Goal: Information Seeking & Learning: Compare options

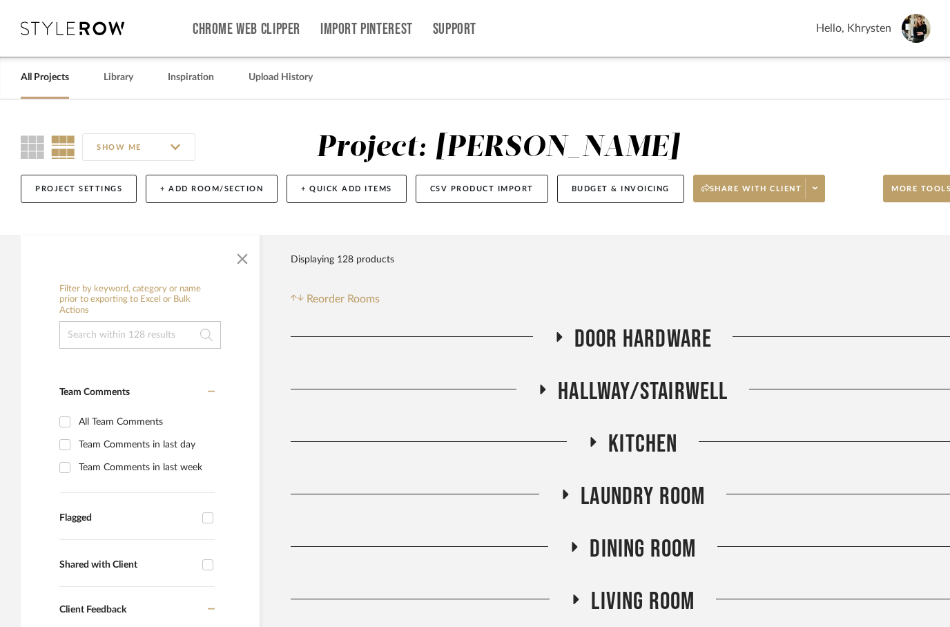
click at [54, 84] on link "All Projects" at bounding box center [45, 77] width 48 height 19
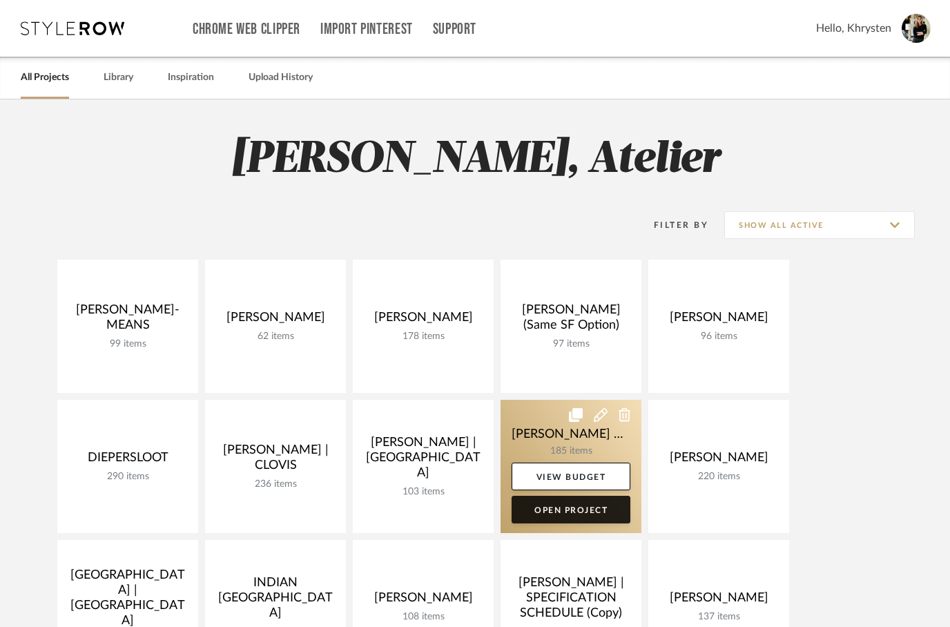
click at [562, 509] on link "Open Project" at bounding box center [571, 510] width 119 height 28
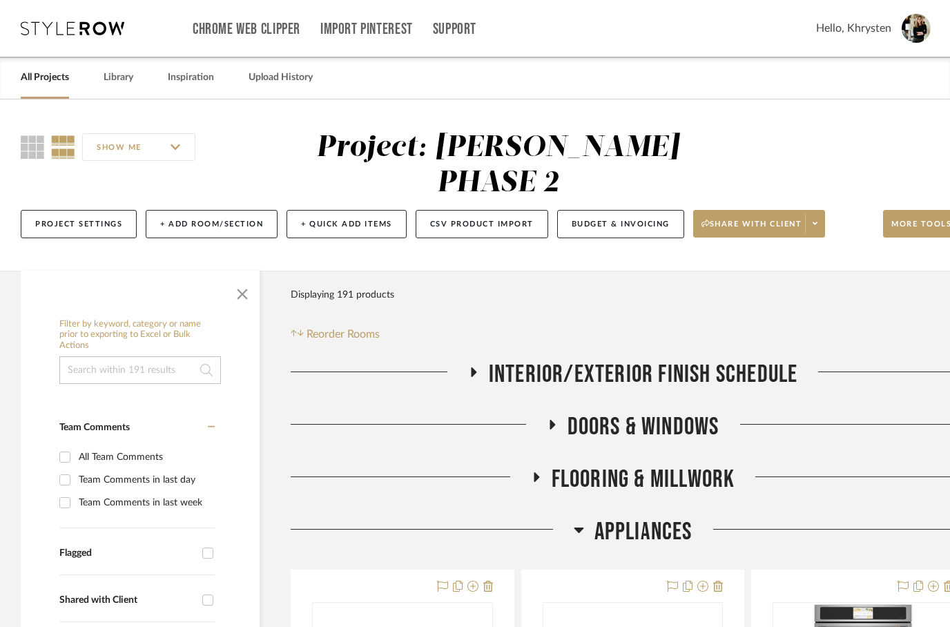
click at [533, 472] on icon at bounding box center [535, 477] width 17 height 10
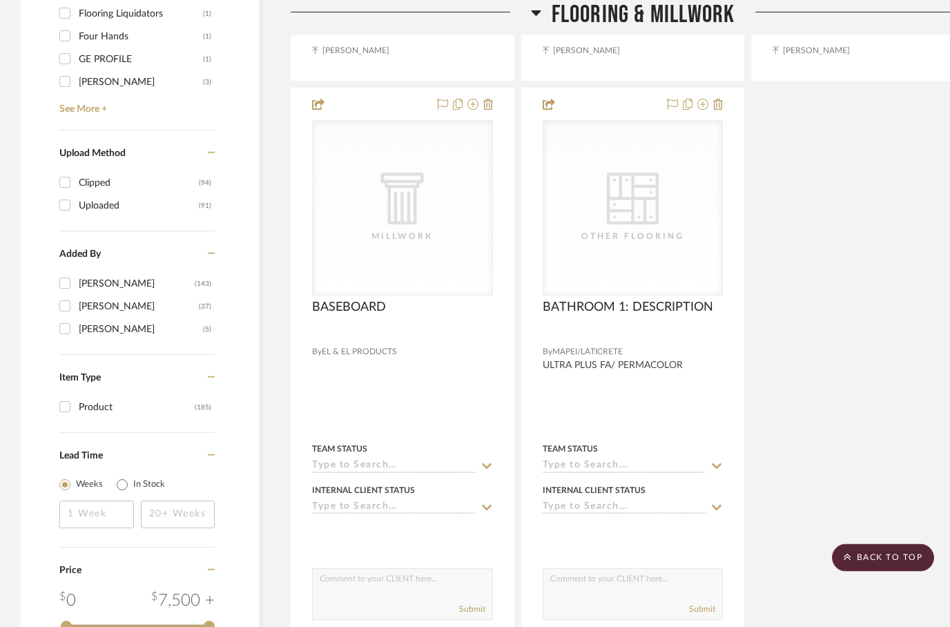
scroll to position [1619, 0]
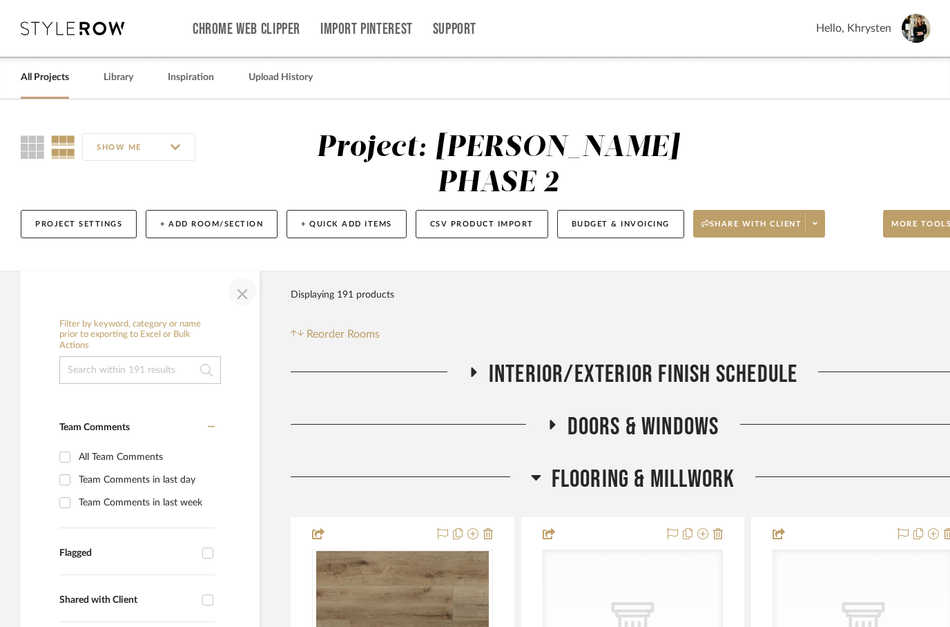
click at [236, 275] on span "button" at bounding box center [242, 291] width 33 height 33
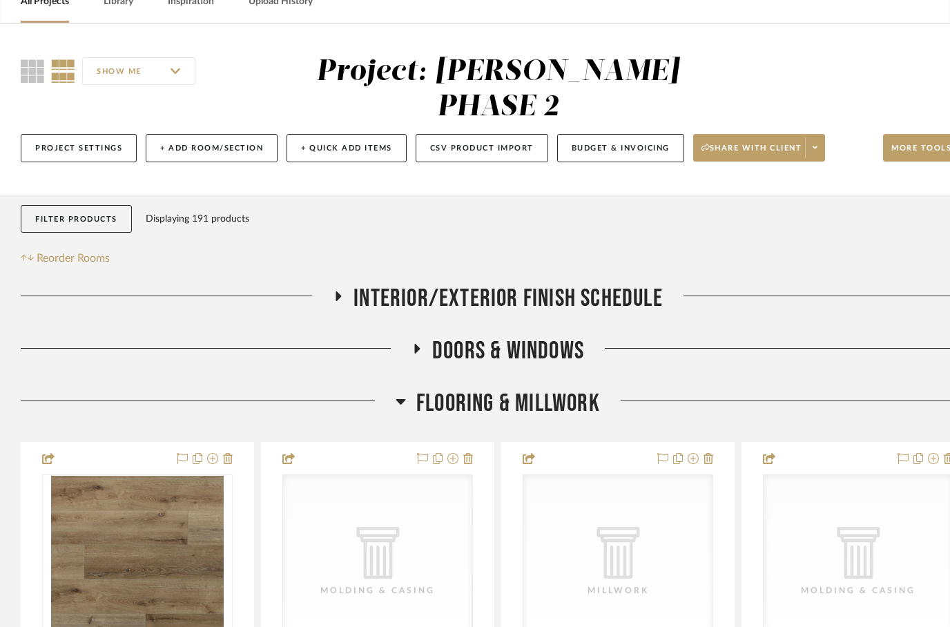
scroll to position [76, 0]
click at [340, 291] on icon at bounding box center [338, 296] width 17 height 10
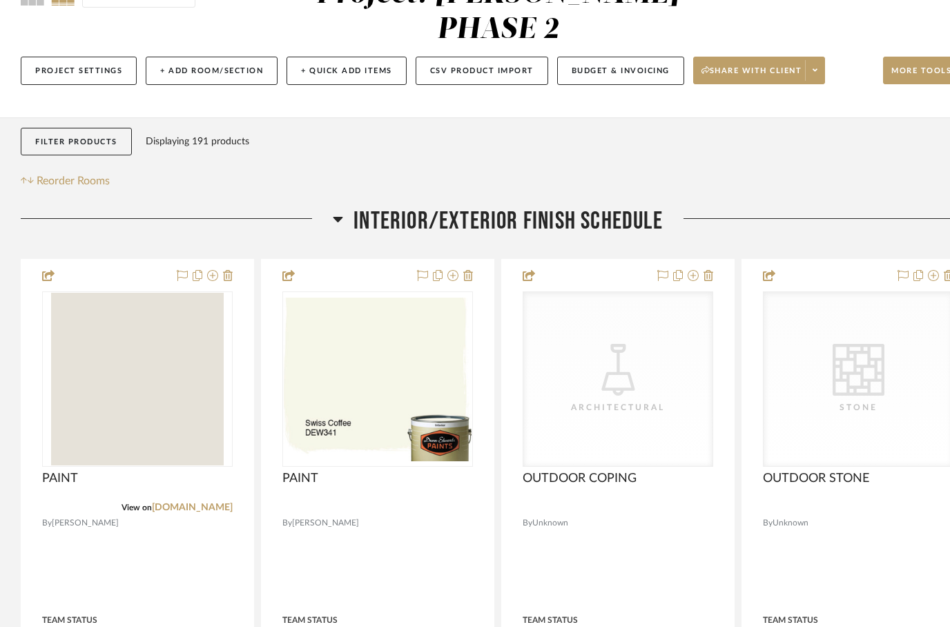
scroll to position [155, 0]
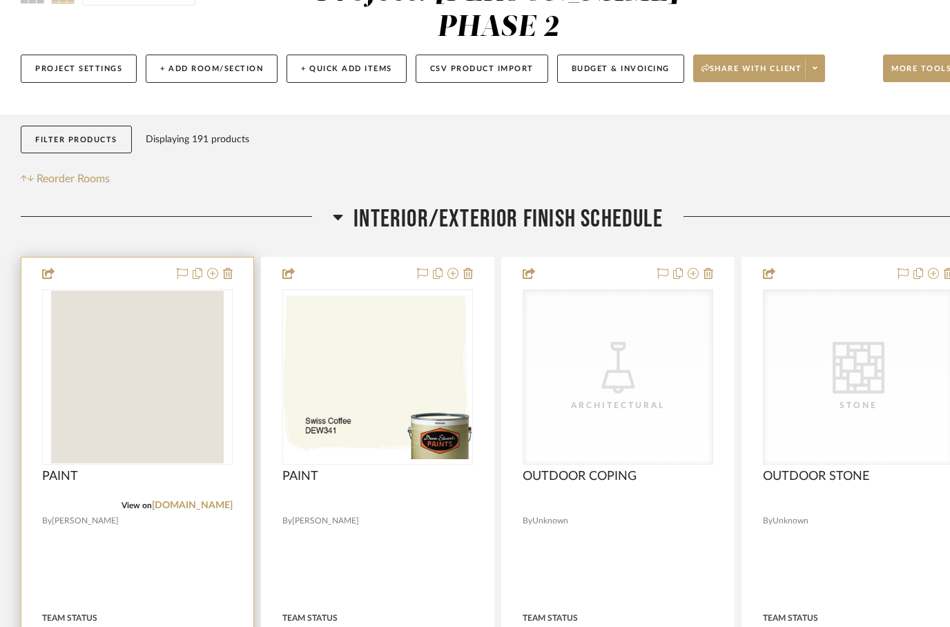
click at [157, 512] on div at bounding box center [137, 560] width 232 height 604
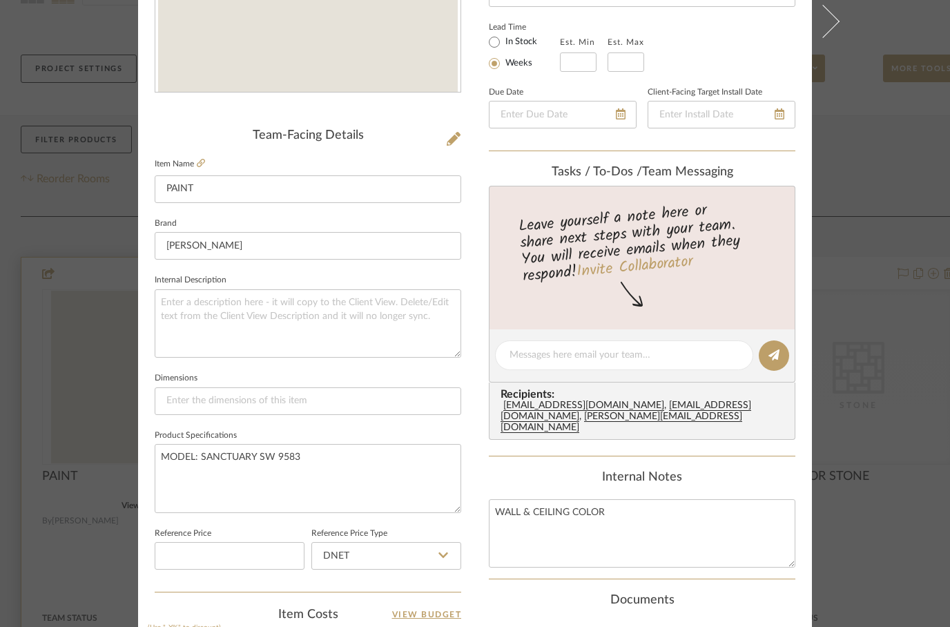
scroll to position [304, 0]
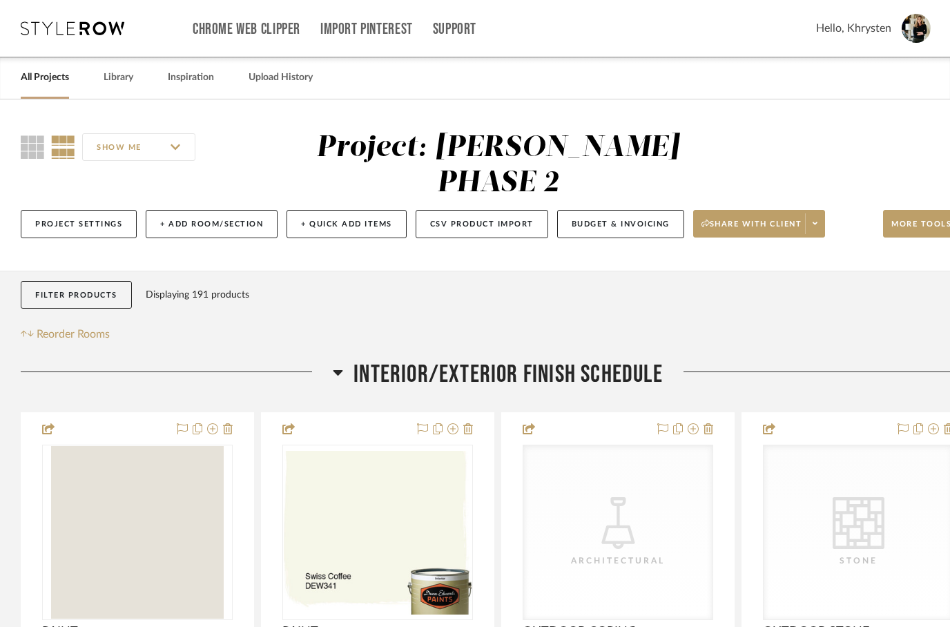
scroll to position [155, 0]
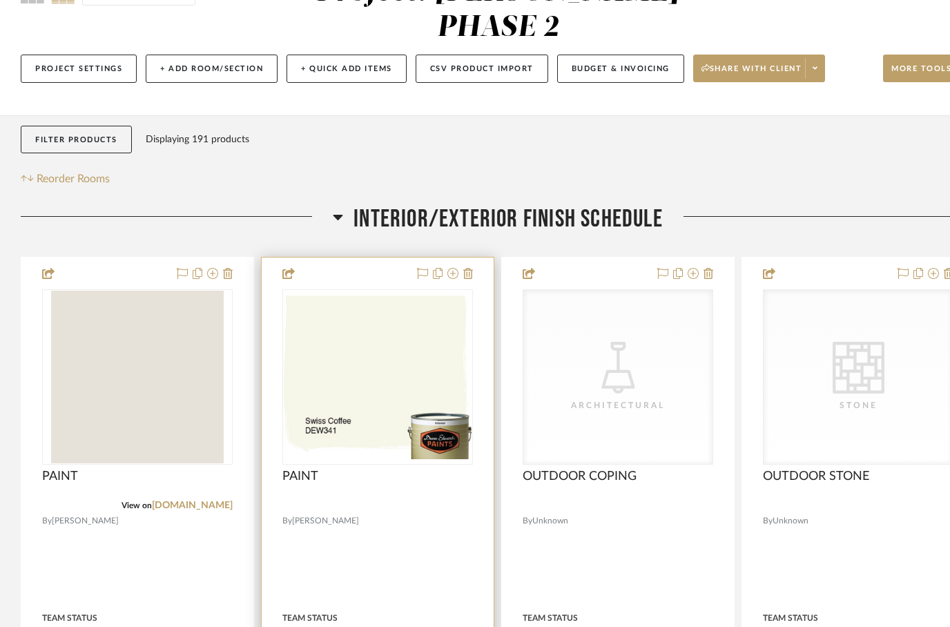
click at [395, 493] on div at bounding box center [378, 560] width 232 height 604
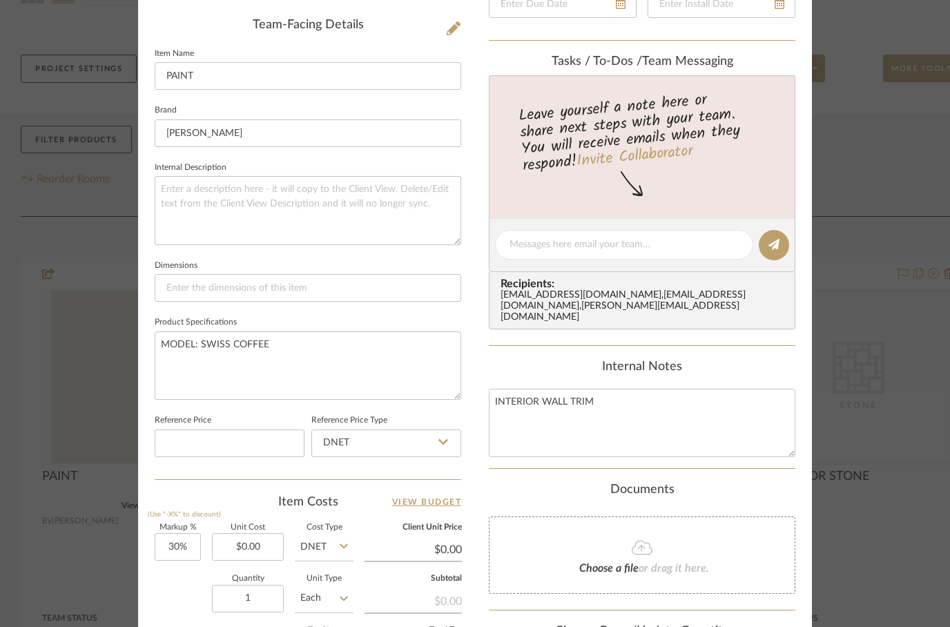
scroll to position [417, 0]
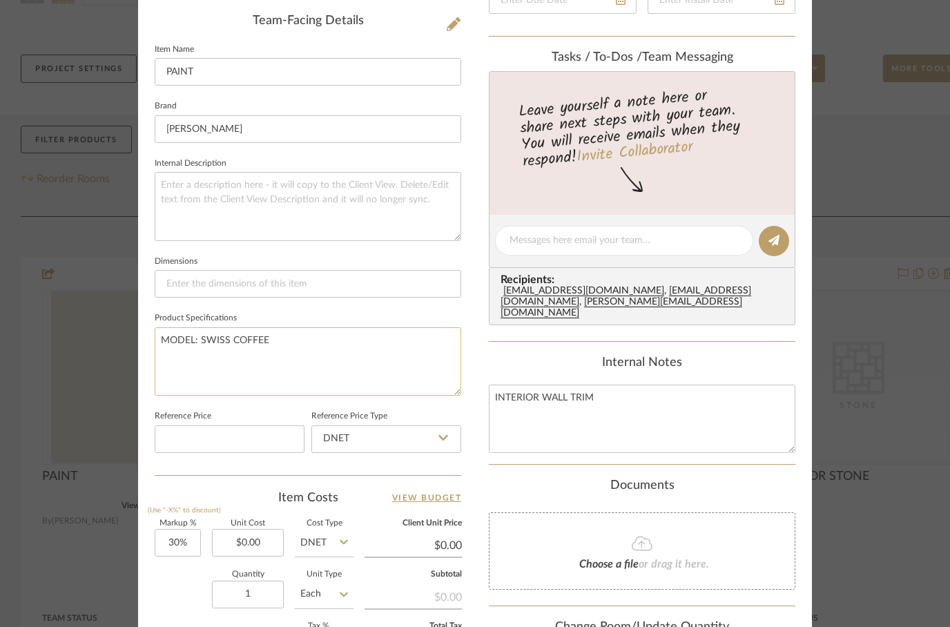
click at [326, 349] on textarea "MODEL: SWISS COFFEE" at bounding box center [308, 361] width 307 height 68
type textarea "MODEL: SWISS COFFEE IN SEMI GLOSS"
click at [550, 483] on div "Documents Choose a file or drag it here." at bounding box center [642, 534] width 307 height 112
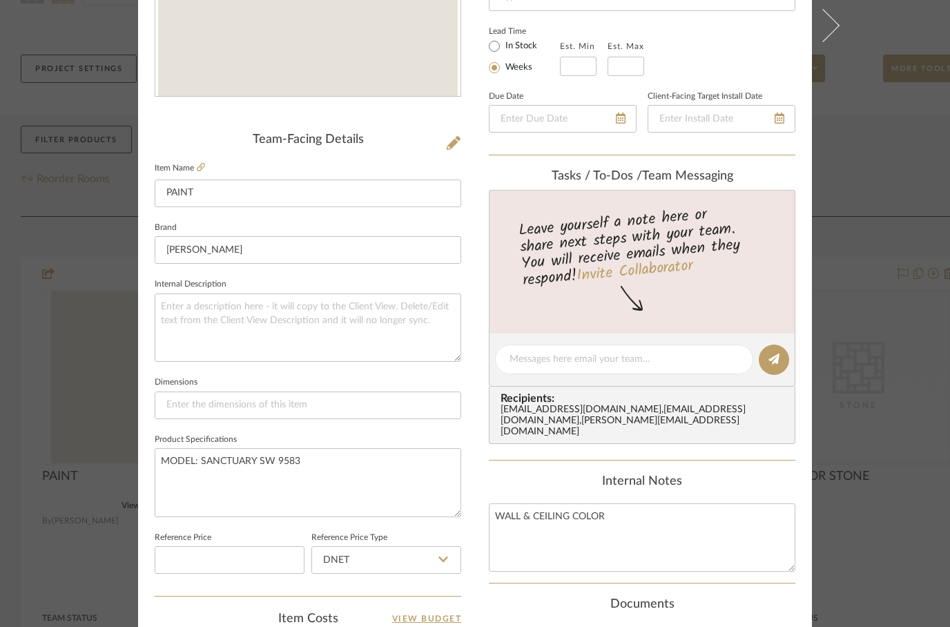
scroll to position [300, 0]
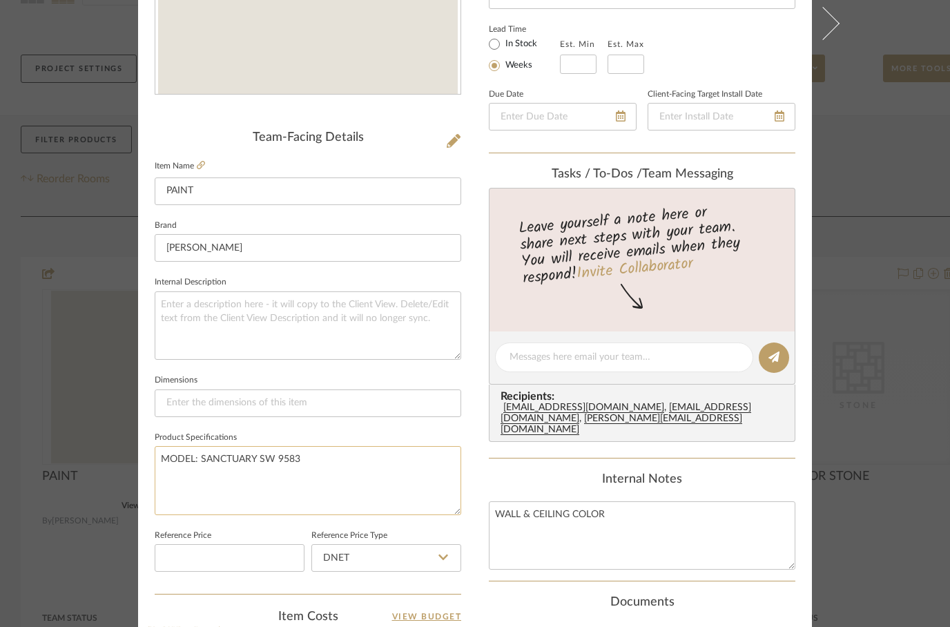
click at [340, 466] on textarea "MODEL: SANCTUARY SW 9583" at bounding box center [308, 480] width 307 height 68
type textarea "MODEL: SANCTUARY SW 9583 IN FLAT"
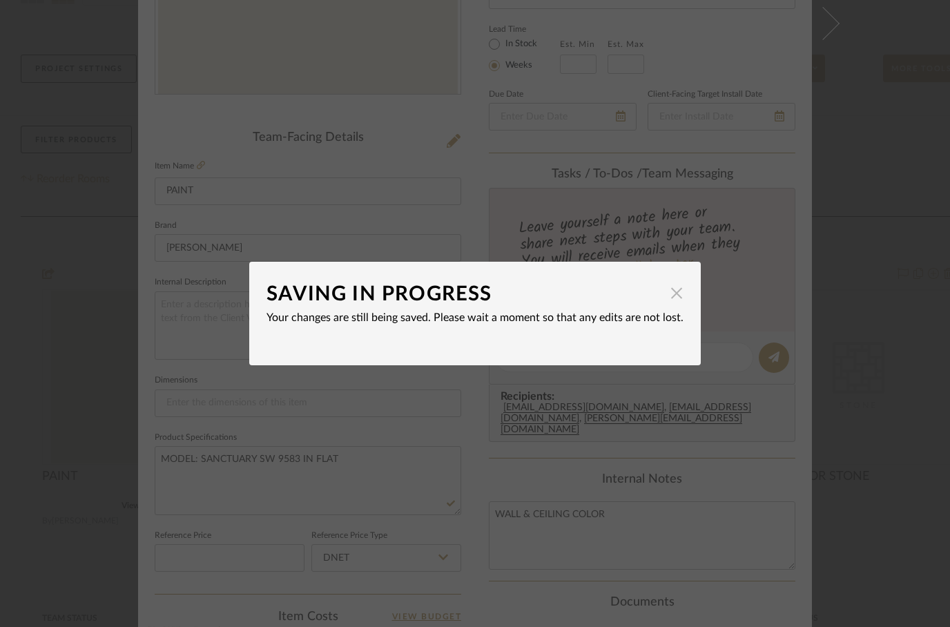
click at [681, 295] on span "button" at bounding box center [677, 293] width 28 height 28
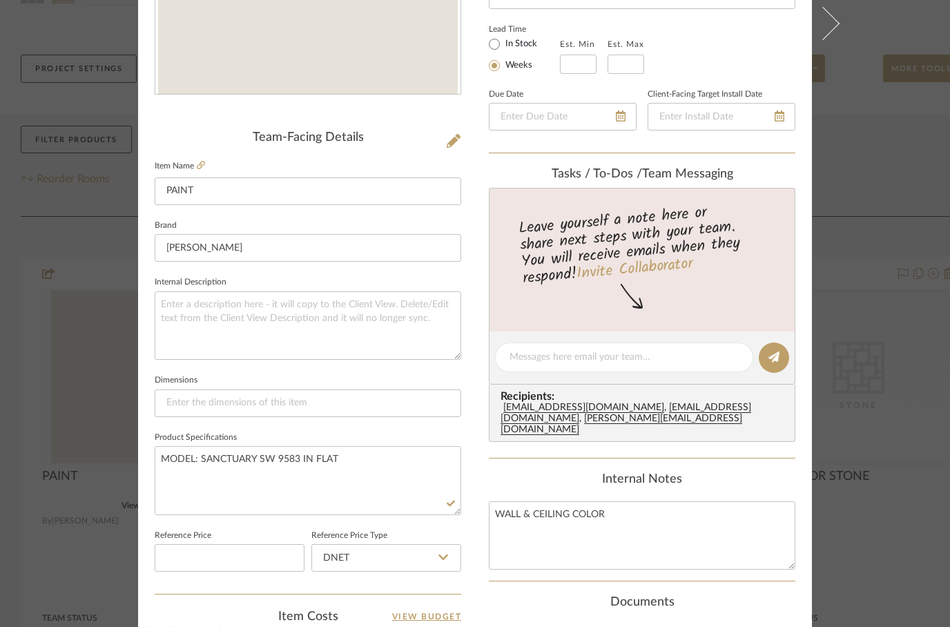
click at [419, 428] on fieldset "Product Specifications MODEL: SANCTUARY SW 9583 IN FLAT" at bounding box center [308, 471] width 307 height 87
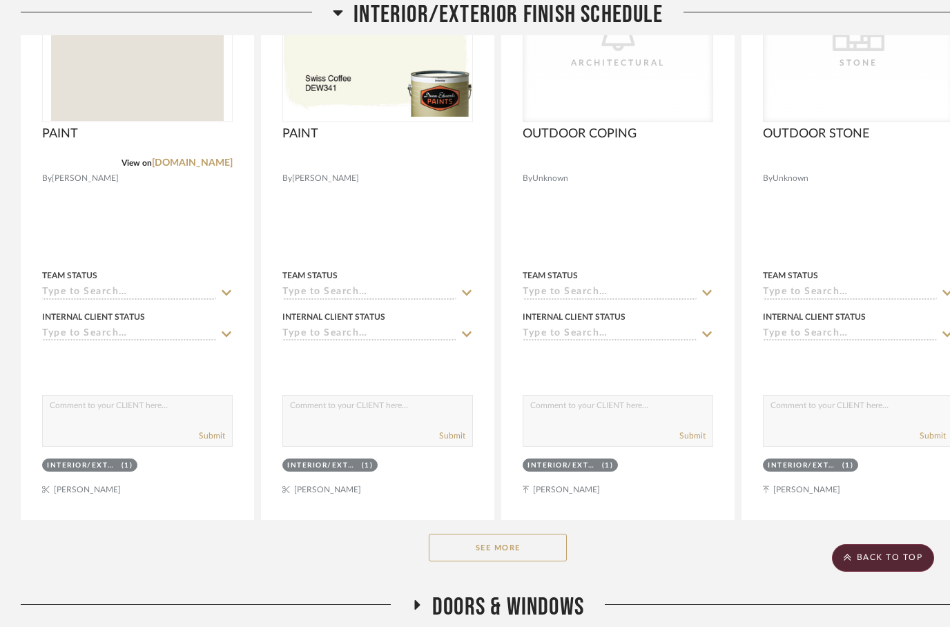
scroll to position [504, 0]
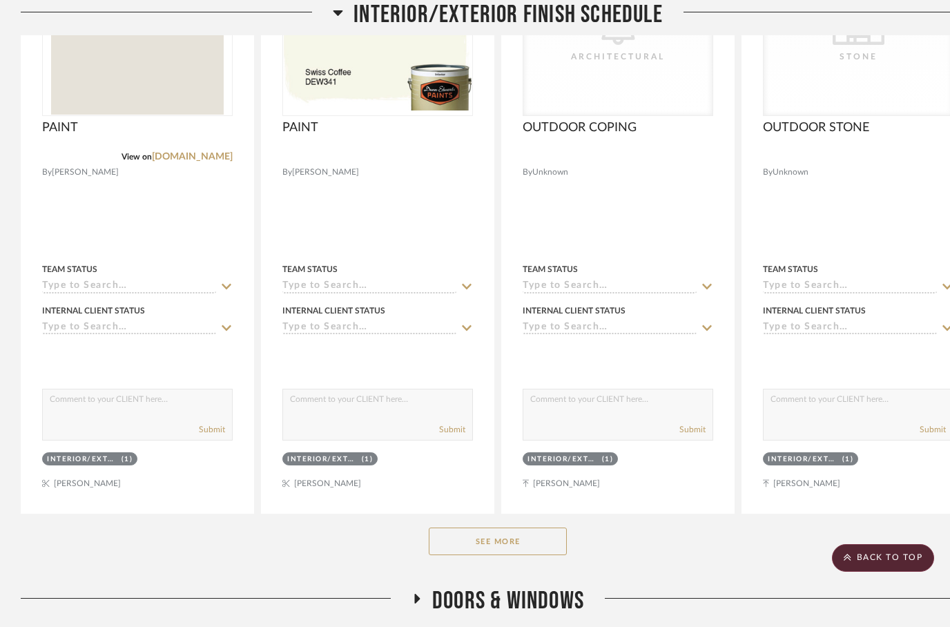
click at [485, 527] on button "See More" at bounding box center [498, 541] width 138 height 28
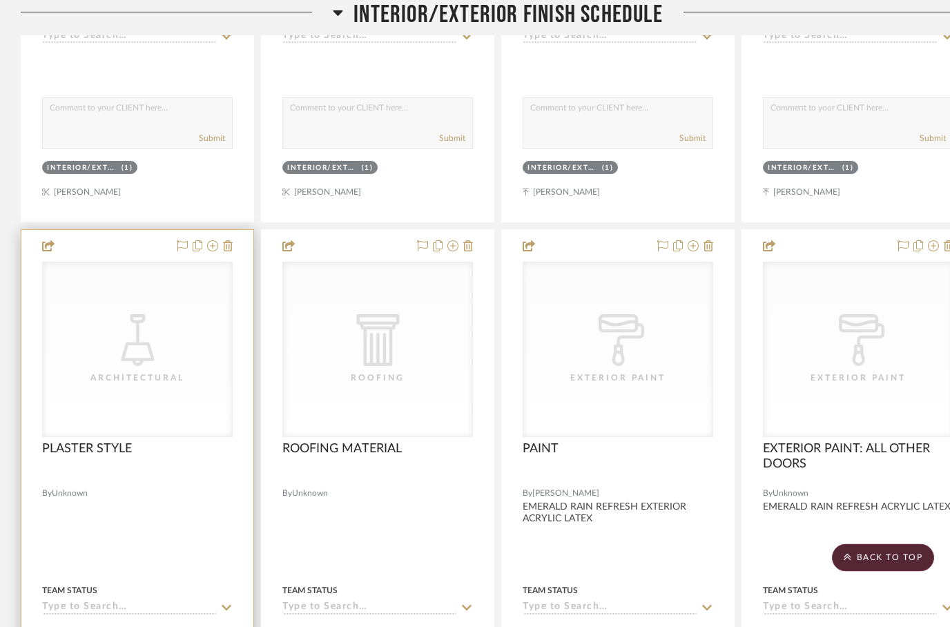
scroll to position [795, 0]
click at [146, 441] on div "PLASTER STYLE" at bounding box center [137, 456] width 191 height 30
click at [88, 441] on span "PLASTER STYLE" at bounding box center [87, 448] width 90 height 15
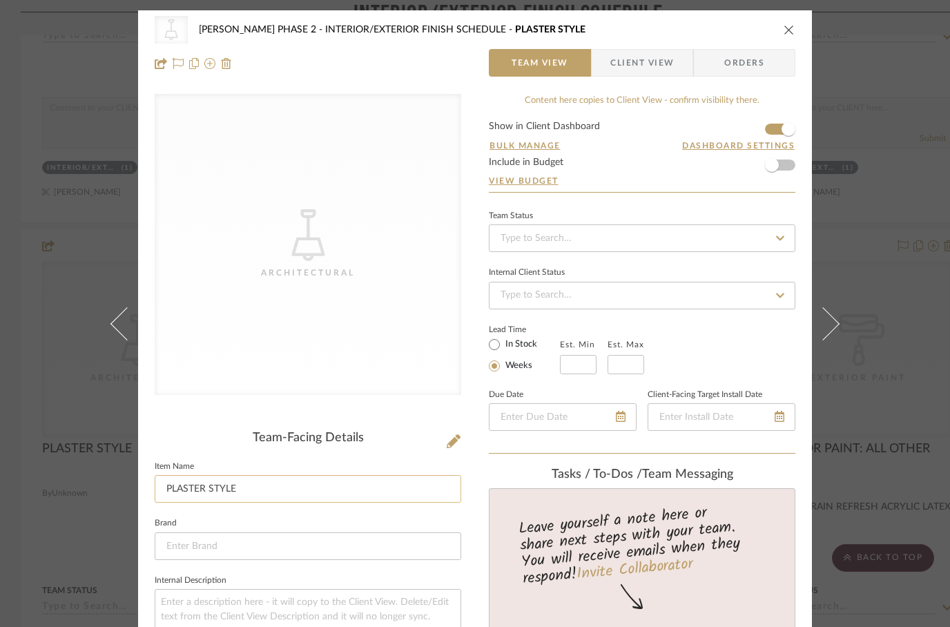
click at [185, 487] on input "PLASTER STYLE" at bounding box center [308, 489] width 307 height 28
click at [281, 489] on input "STUCCO STYLE" at bounding box center [308, 489] width 307 height 28
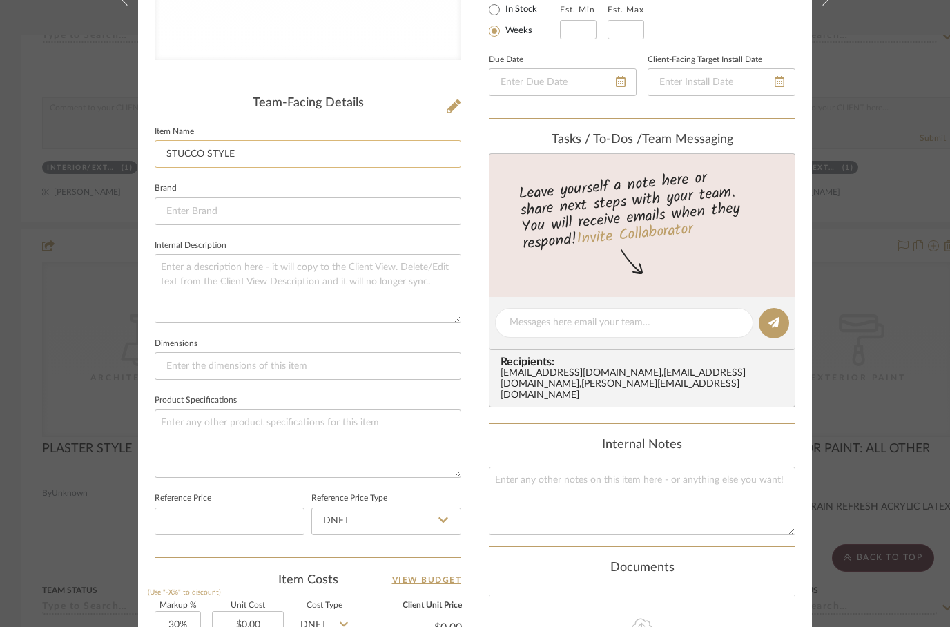
scroll to position [335, 0]
type input "STUCCO STYLE"
click at [228, 210] on input at bounding box center [308, 211] width 307 height 28
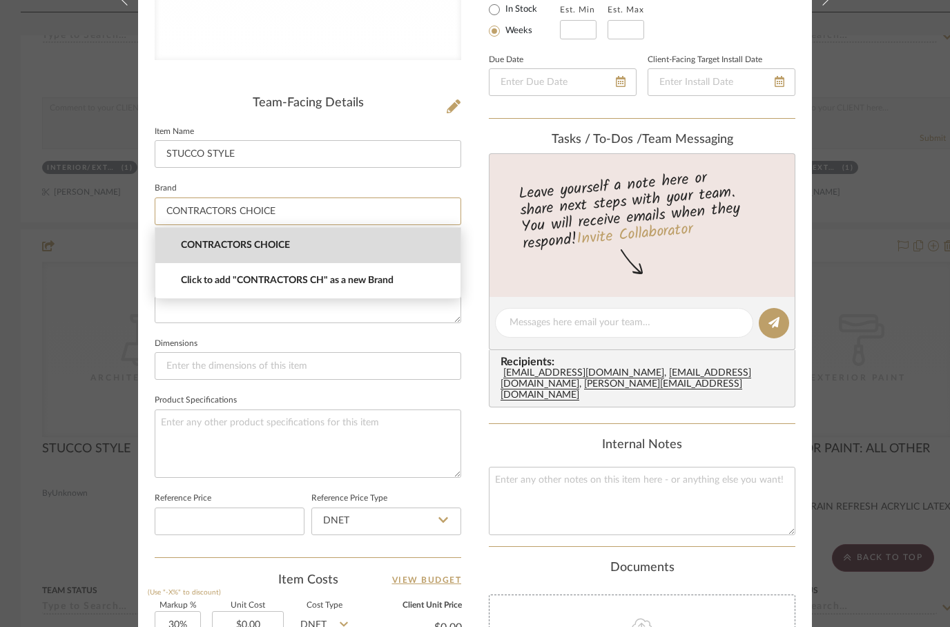
type input "CONTRACTORS CHOICE"
click at [209, 253] on mat-option "CONTRACTORS CHOICE" at bounding box center [307, 245] width 305 height 35
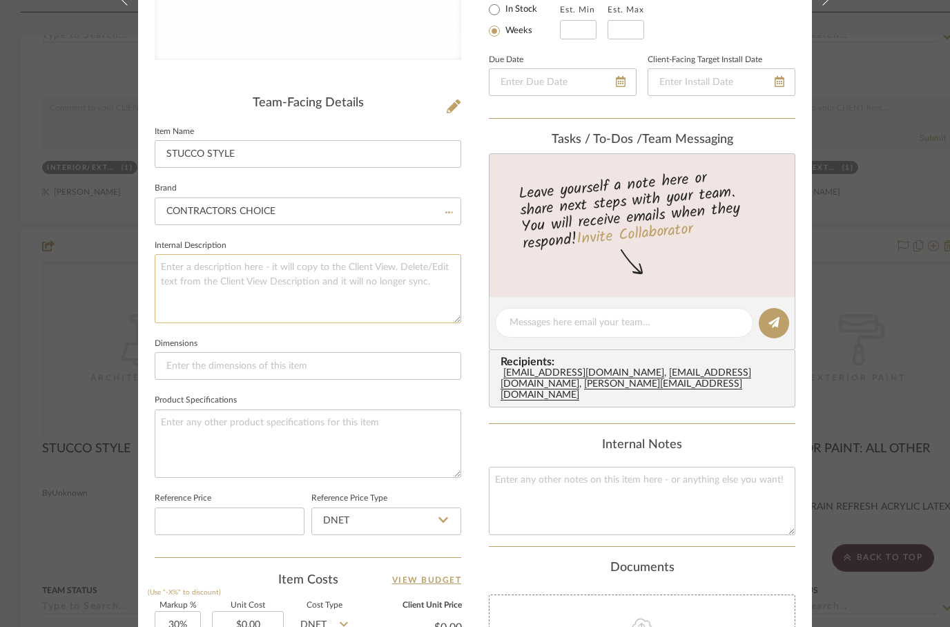
click at [181, 277] on textarea at bounding box center [308, 288] width 307 height 68
type textarea "MATCH EXISTING"
click at [471, 310] on div "CategoryIconLighting Created with Sketch. Architectural [PERSON_NAME] PHASE 2 I…" at bounding box center [475, 312] width 674 height 1272
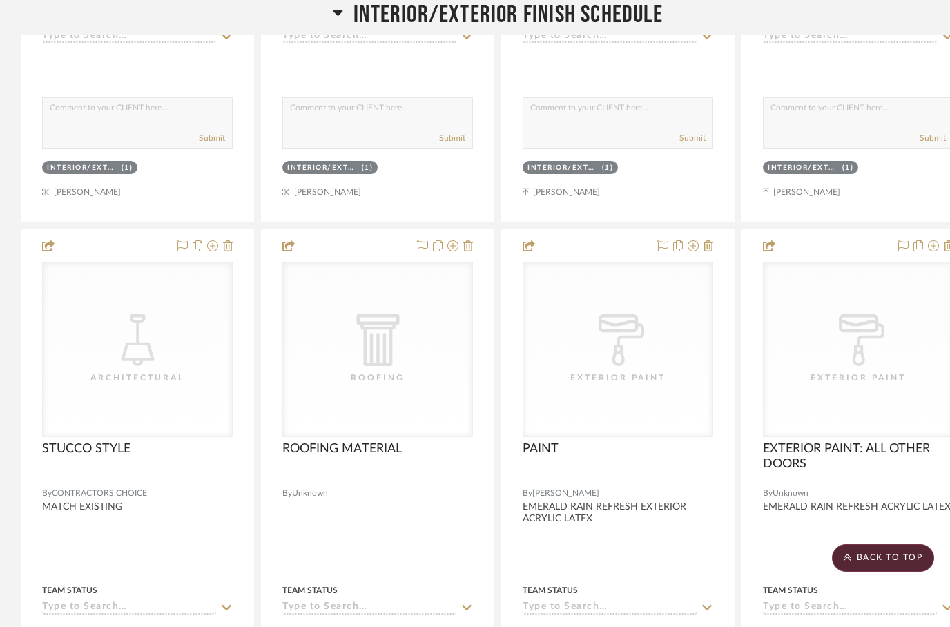
scroll to position [795, 0]
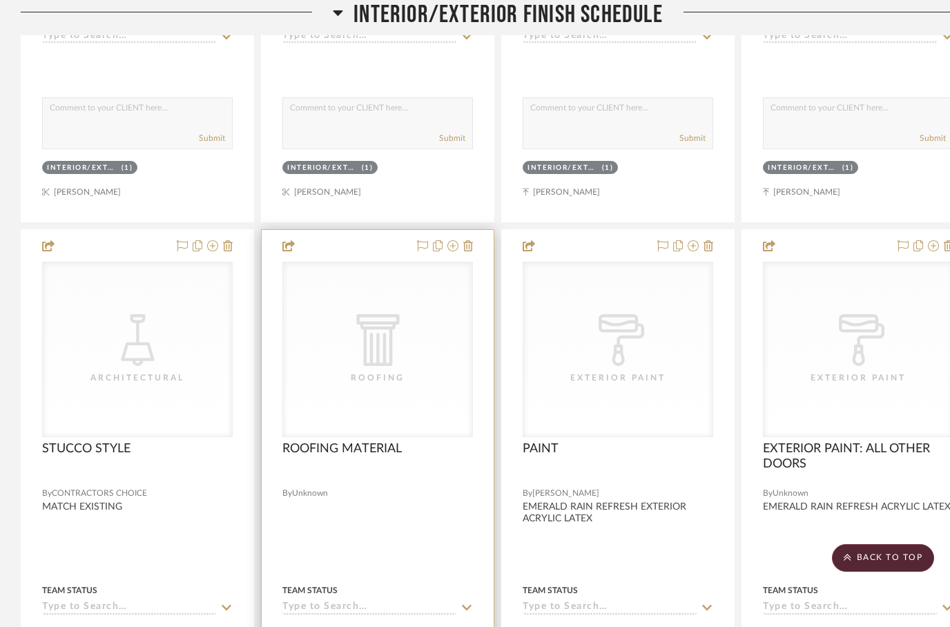
click at [474, 230] on div at bounding box center [378, 532] width 232 height 604
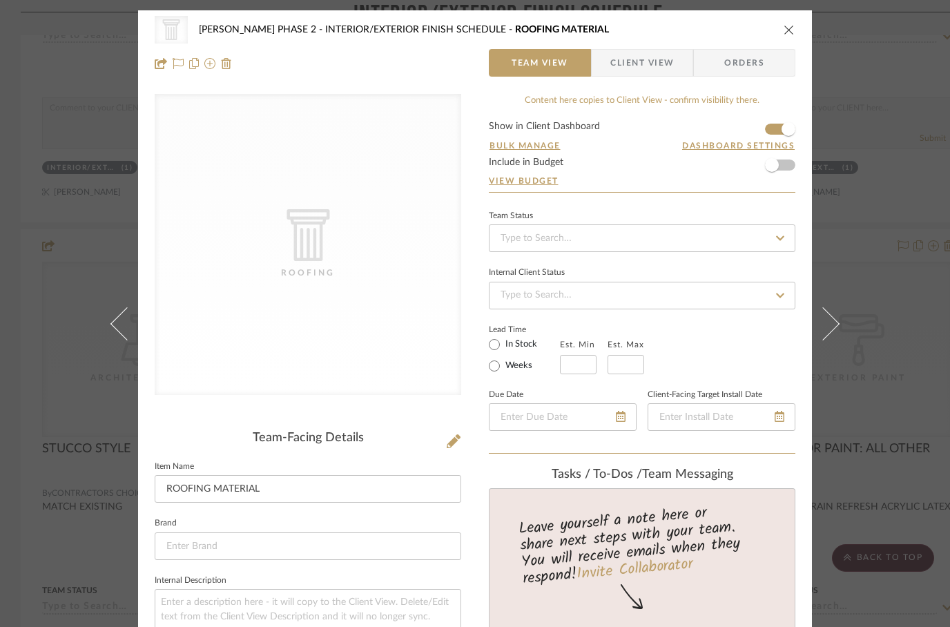
click at [790, 28] on icon "close" at bounding box center [789, 29] width 11 height 11
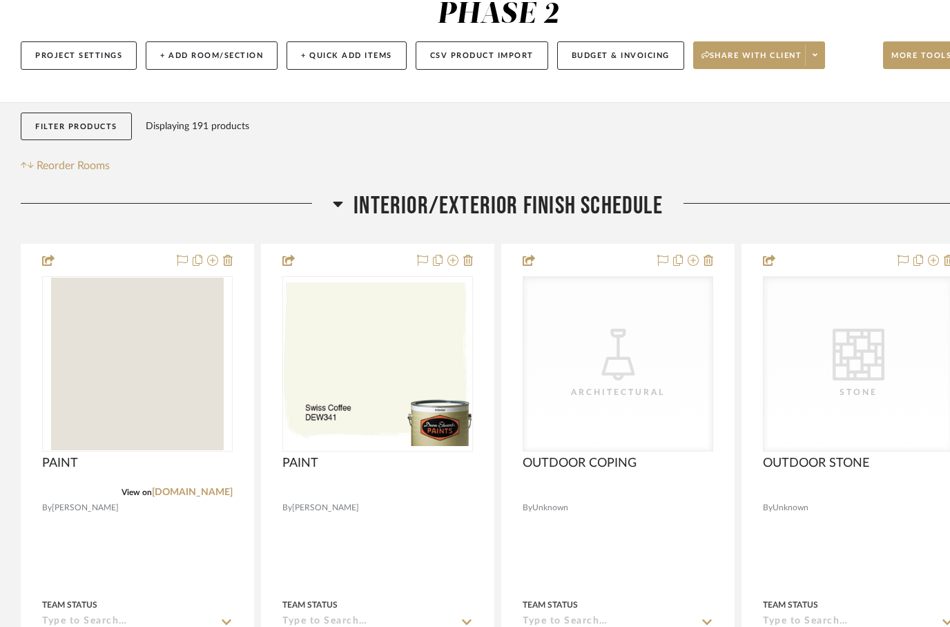
scroll to position [159, 0]
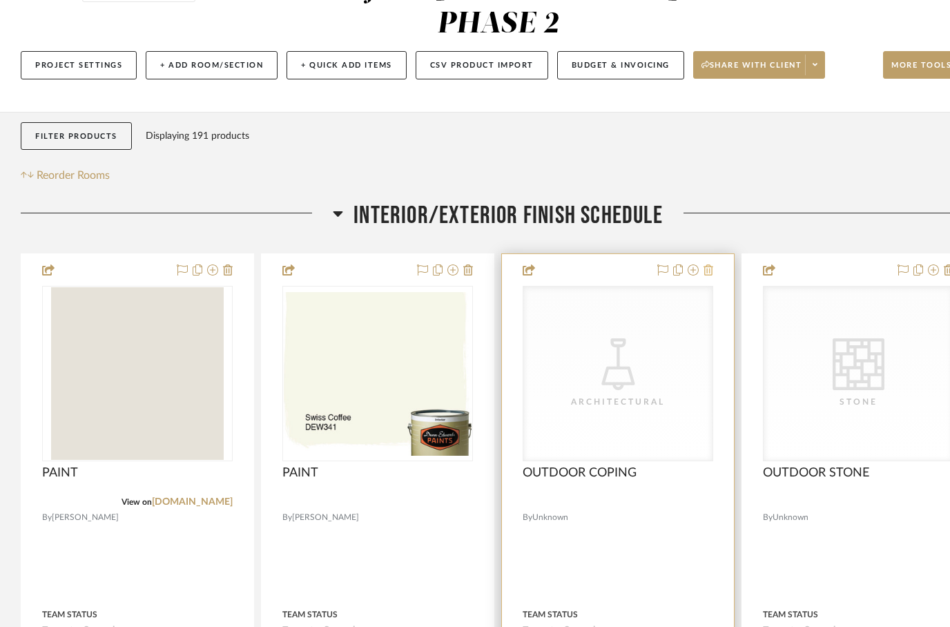
click at [707, 264] on icon at bounding box center [709, 269] width 10 height 11
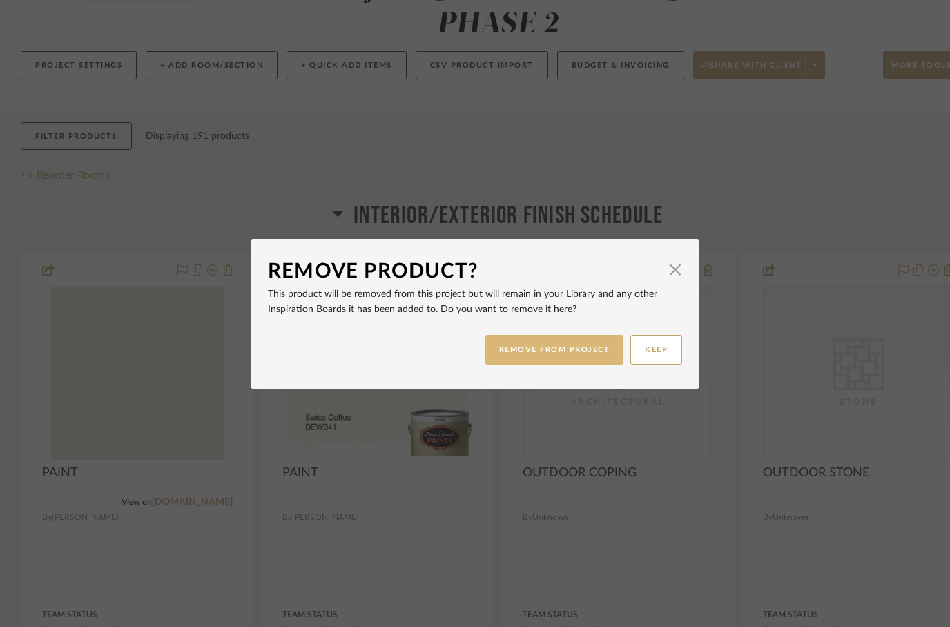
click at [542, 354] on button "REMOVE FROM PROJECT" at bounding box center [554, 350] width 139 height 30
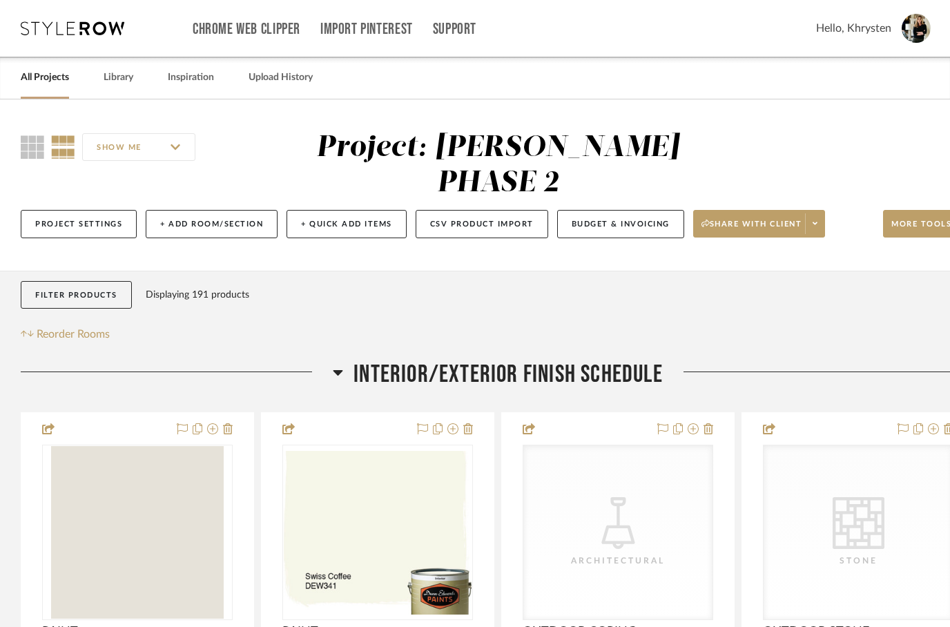
scroll to position [159, 0]
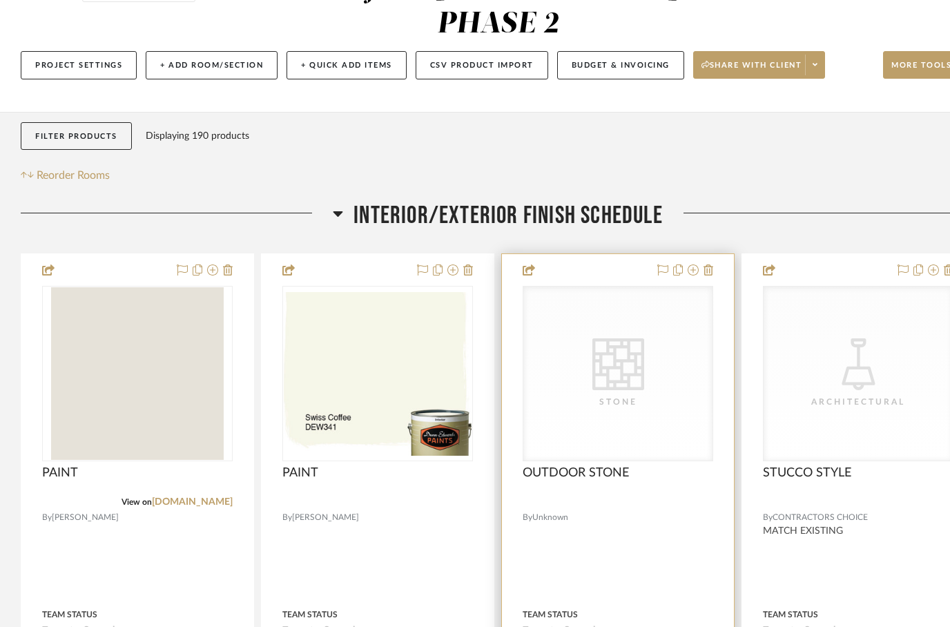
click at [716, 254] on div at bounding box center [618, 556] width 232 height 604
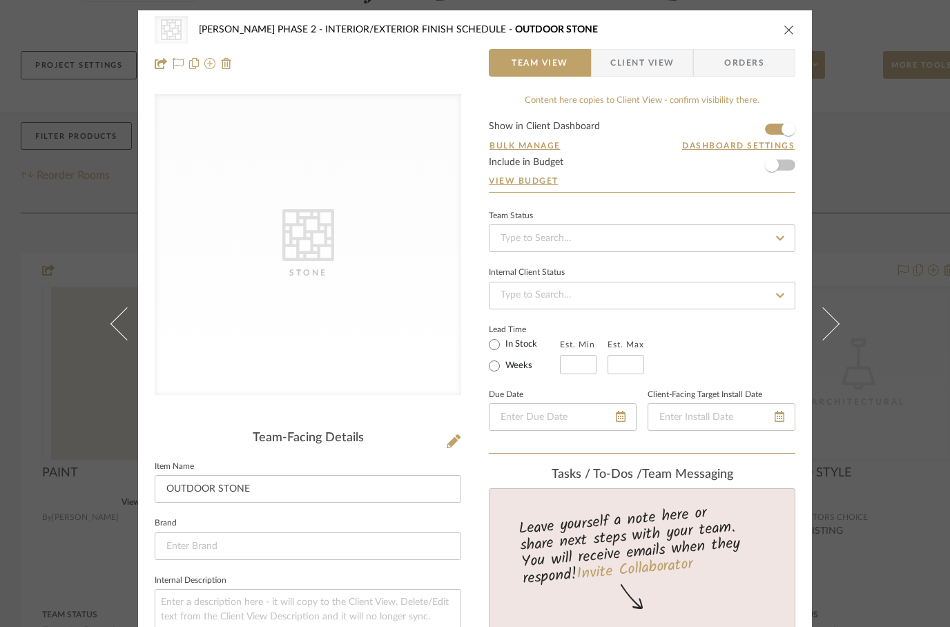
click at [239, 70] on div at bounding box center [308, 63] width 307 height 28
click at [229, 59] on img at bounding box center [226, 63] width 11 height 11
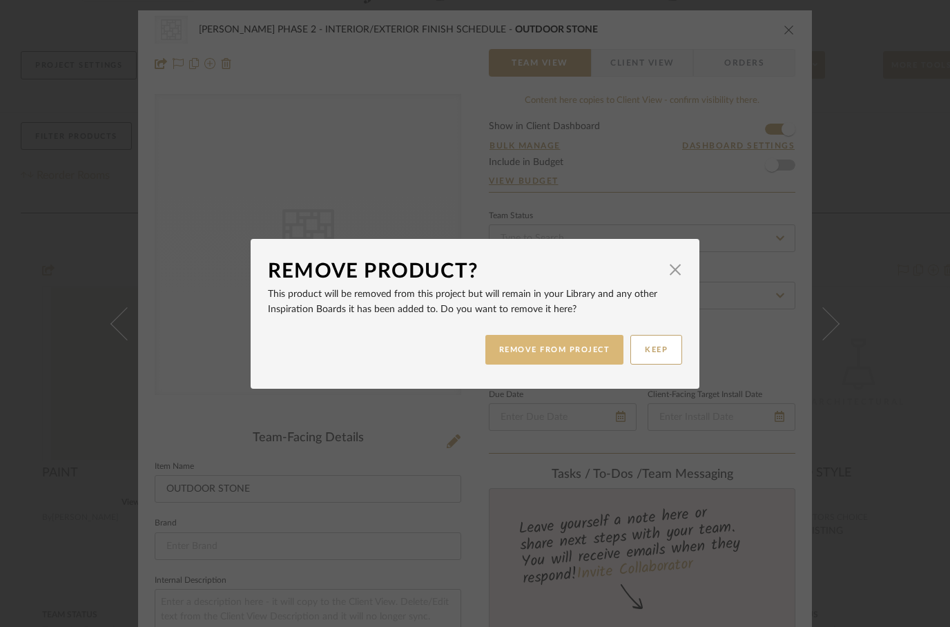
click at [541, 354] on button "REMOVE FROM PROJECT" at bounding box center [554, 350] width 139 height 30
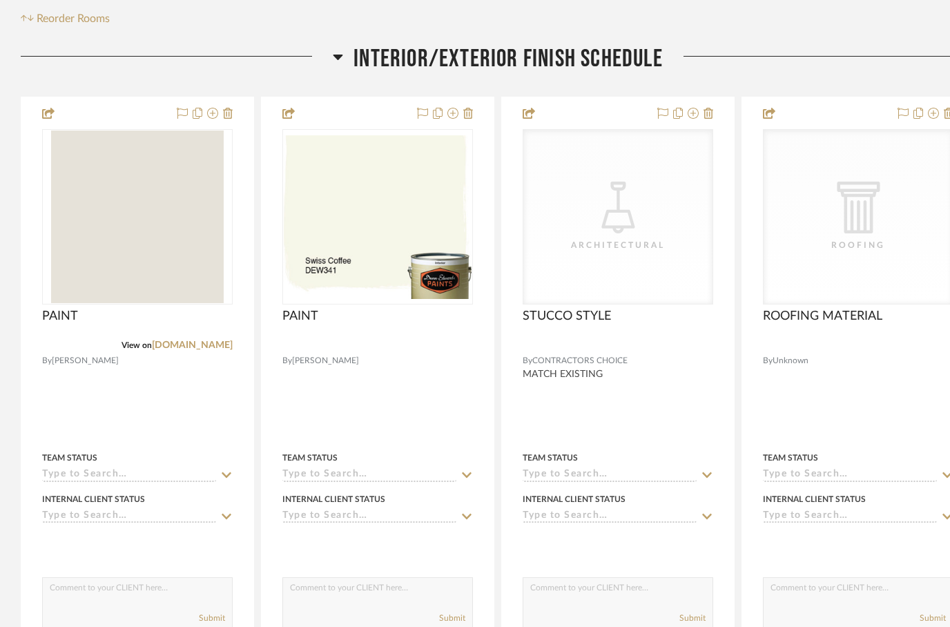
scroll to position [316, 0]
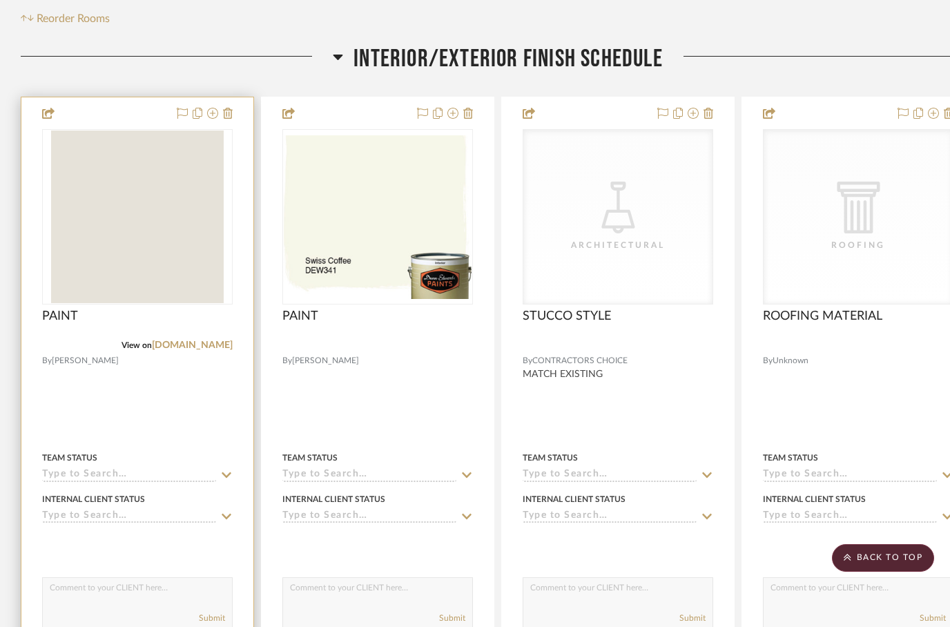
click at [87, 309] on div "PAINT" at bounding box center [137, 324] width 191 height 30
click at [65, 309] on span "PAINT" at bounding box center [60, 316] width 36 height 15
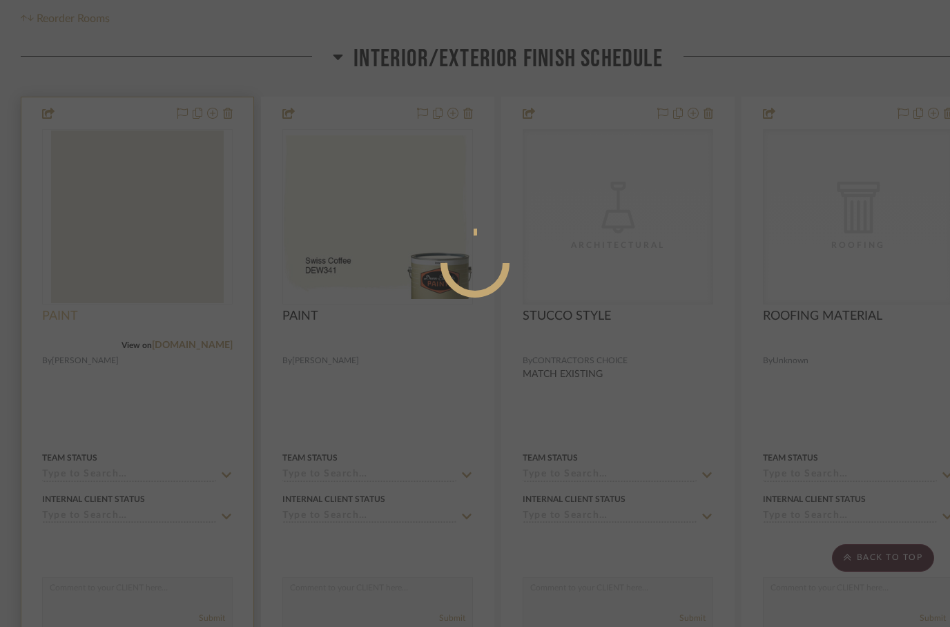
scroll to position [0, 0]
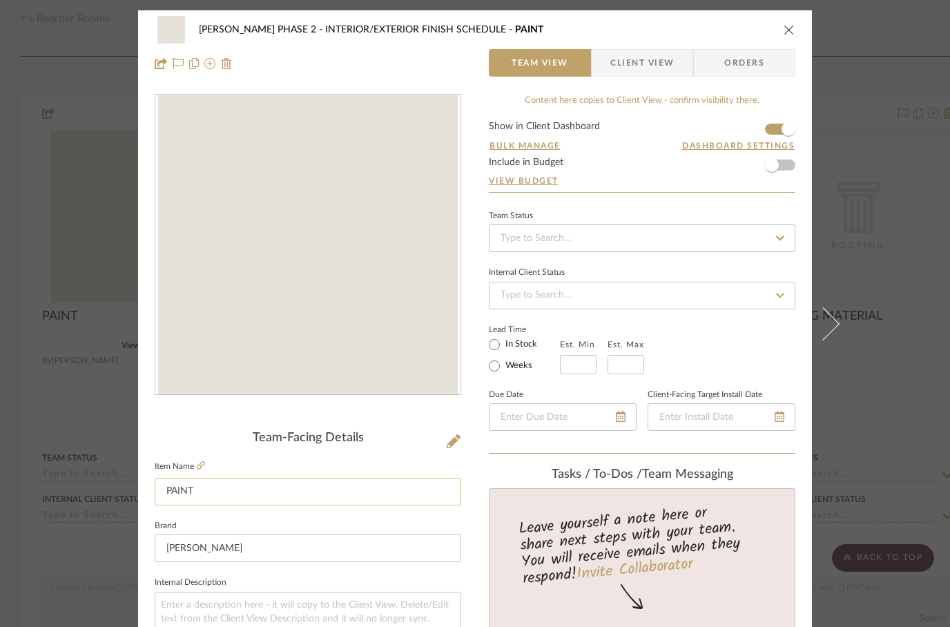
click at [160, 487] on input "PAINT" at bounding box center [308, 492] width 307 height 28
type input "INTERIOR WALL PAINT"
click at [783, 35] on button "close" at bounding box center [789, 29] width 12 height 12
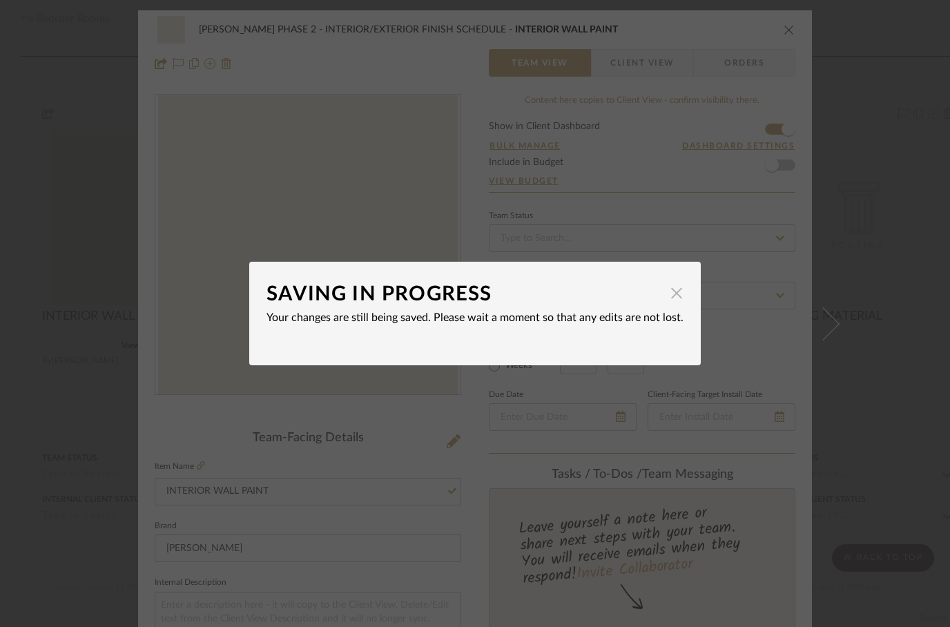
click at [675, 298] on span "button" at bounding box center [677, 293] width 28 height 28
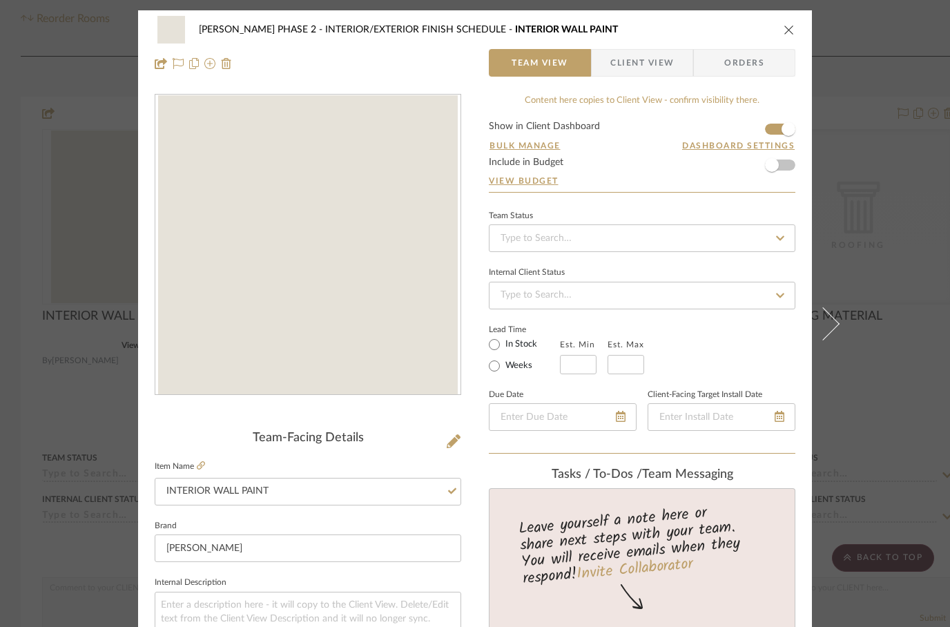
click at [404, 458] on fieldset "Item Name INTERIOR WALL PAINT" at bounding box center [308, 481] width 307 height 48
click at [790, 25] on icon "close" at bounding box center [789, 29] width 11 height 11
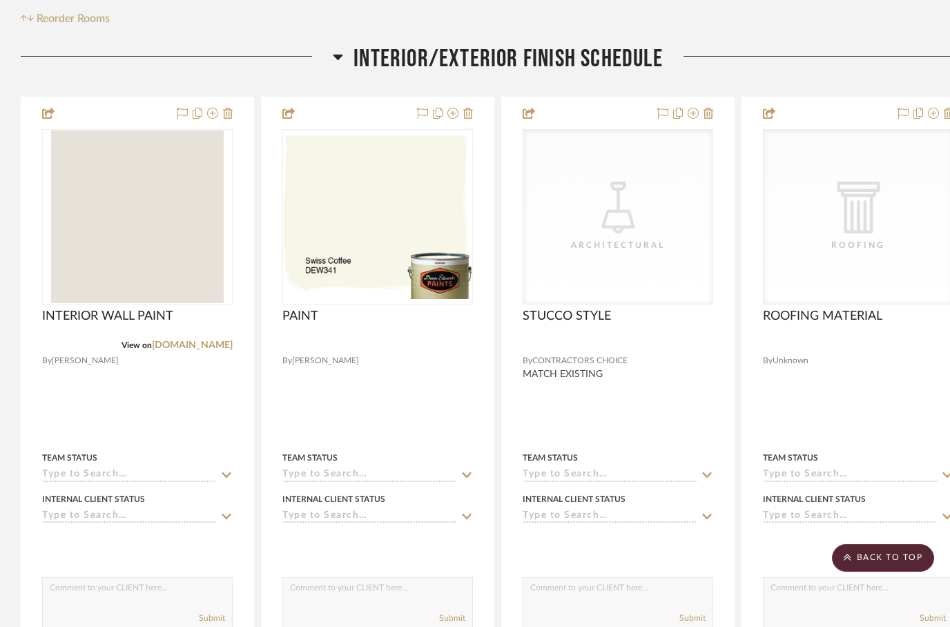
scroll to position [316, 0]
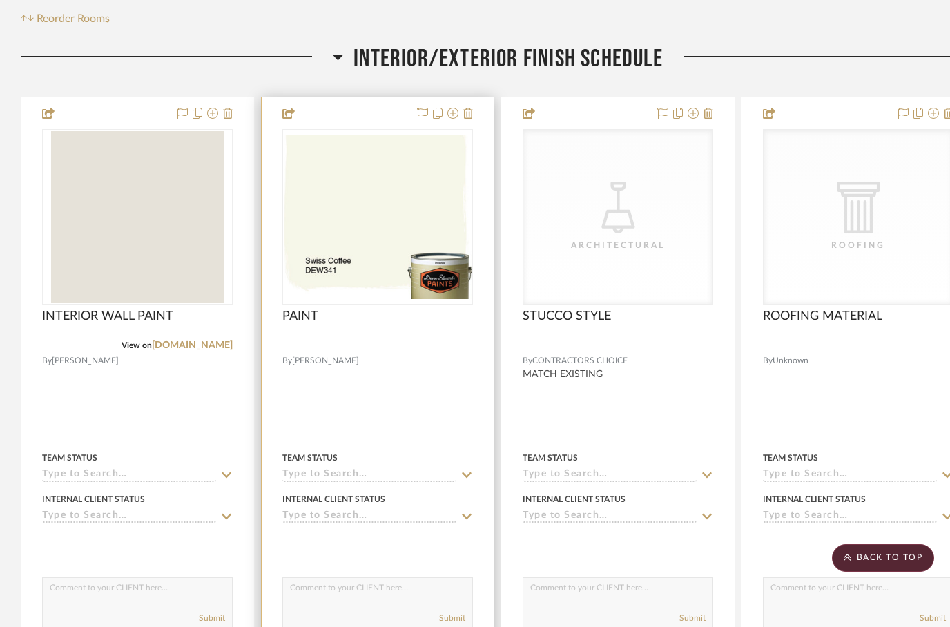
click at [302, 273] on div at bounding box center [378, 399] width 232 height 604
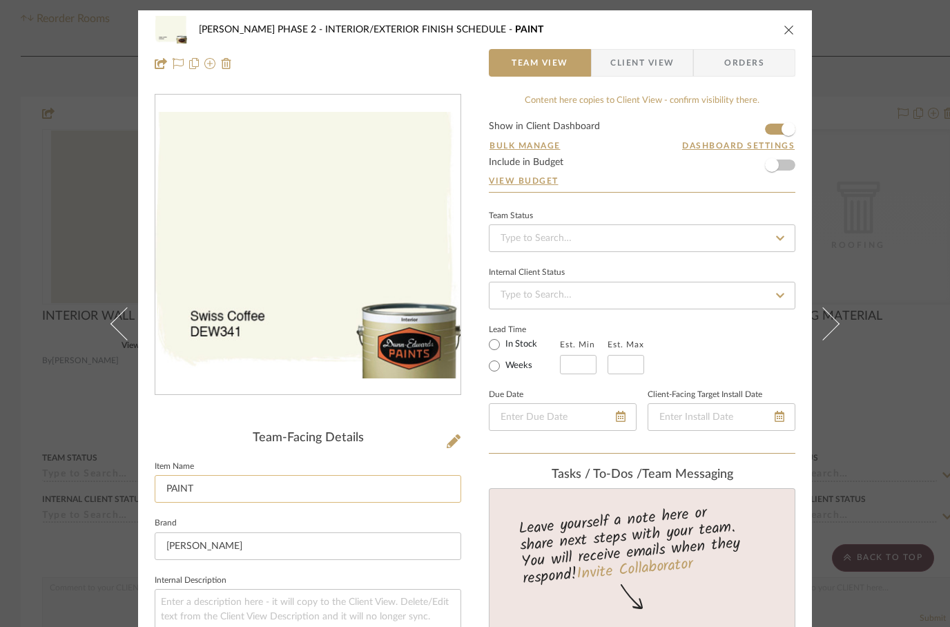
click at [162, 485] on input "PAINT" at bounding box center [308, 489] width 307 height 28
type input "INTERIOR TRIM PAINT"
click at [787, 19] on div "[PERSON_NAME] PHASE 2 INTERIOR/EXTERIOR FINISH SCHEDULE INTERIOR TRIM PAINT" at bounding box center [475, 30] width 641 height 28
click at [789, 24] on icon "close" at bounding box center [789, 29] width 11 height 11
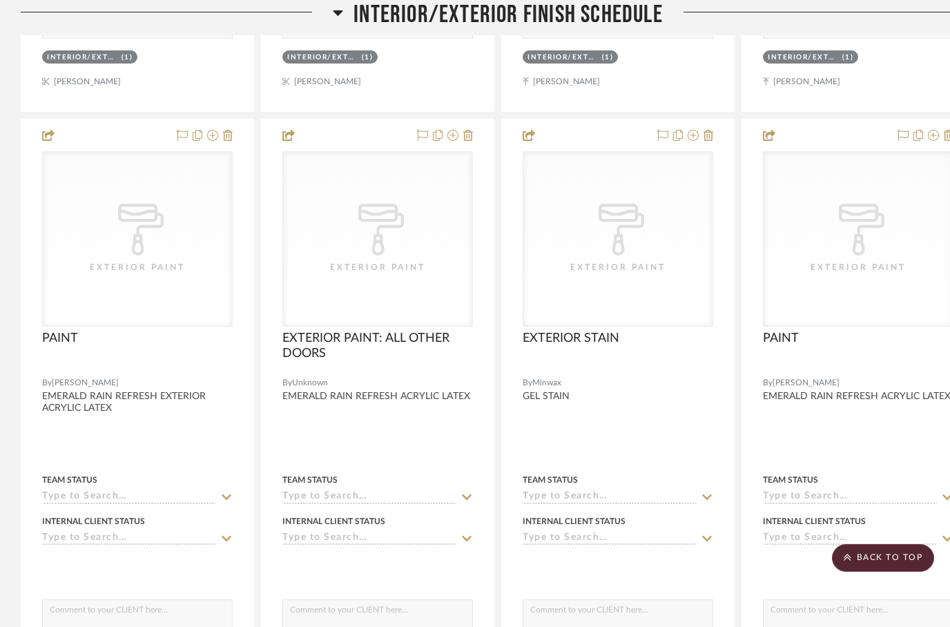
scroll to position [836, 0]
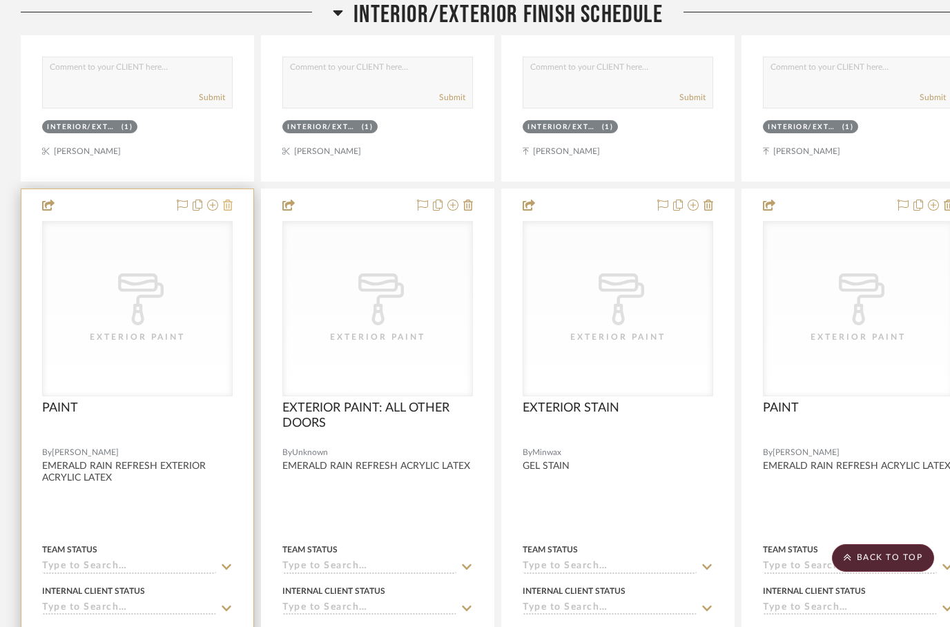
click at [226, 200] on icon at bounding box center [228, 205] width 10 height 11
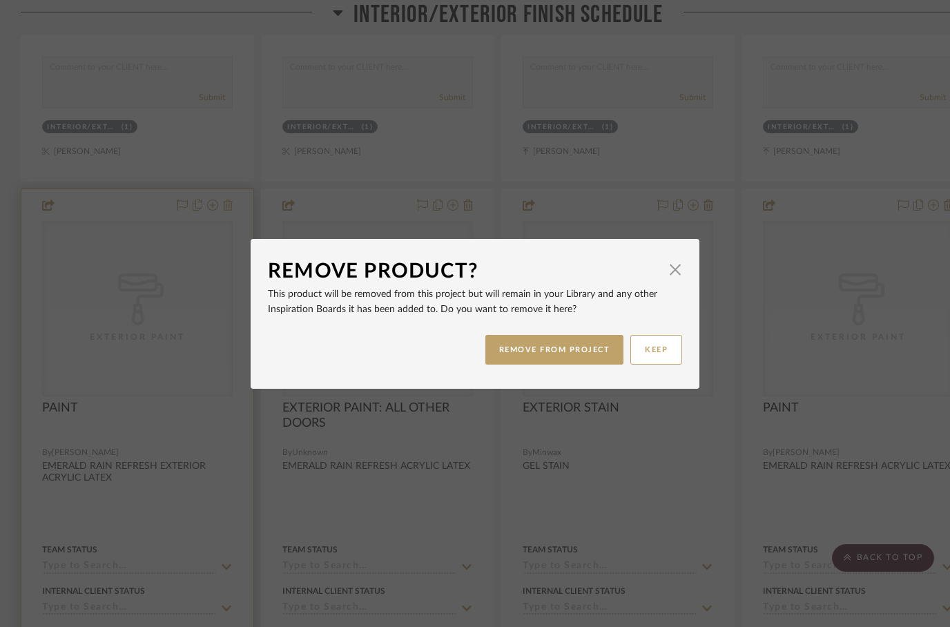
scroll to position [0, 0]
click at [510, 354] on button "REMOVE FROM PROJECT" at bounding box center [554, 350] width 139 height 30
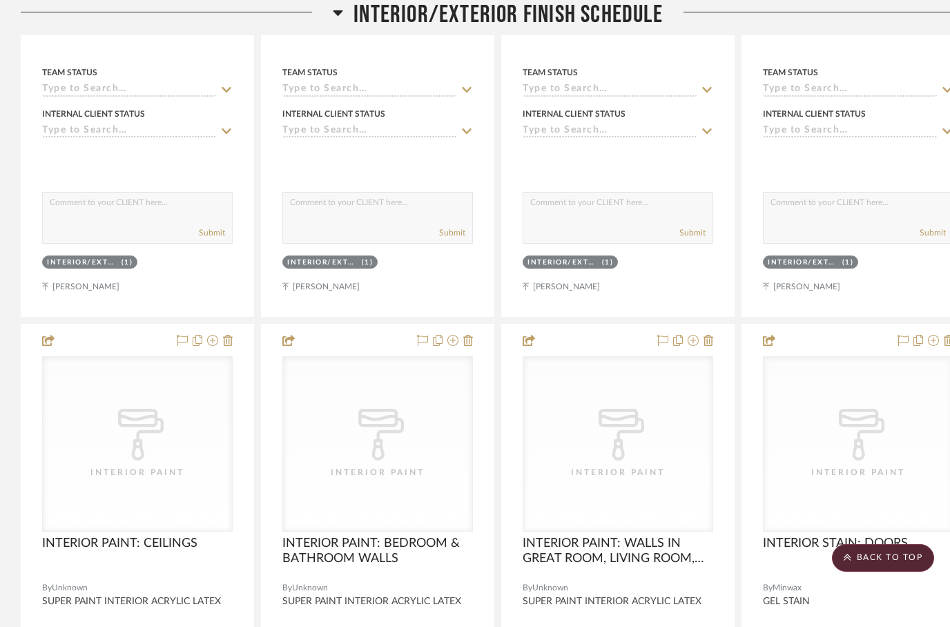
scroll to position [1369, 0]
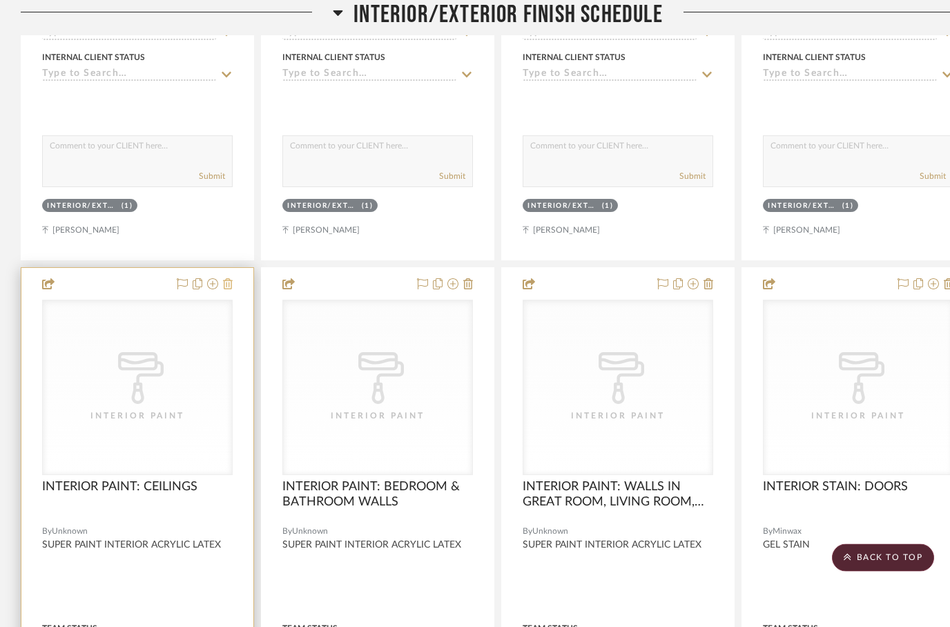
click at [229, 279] on icon at bounding box center [228, 284] width 10 height 11
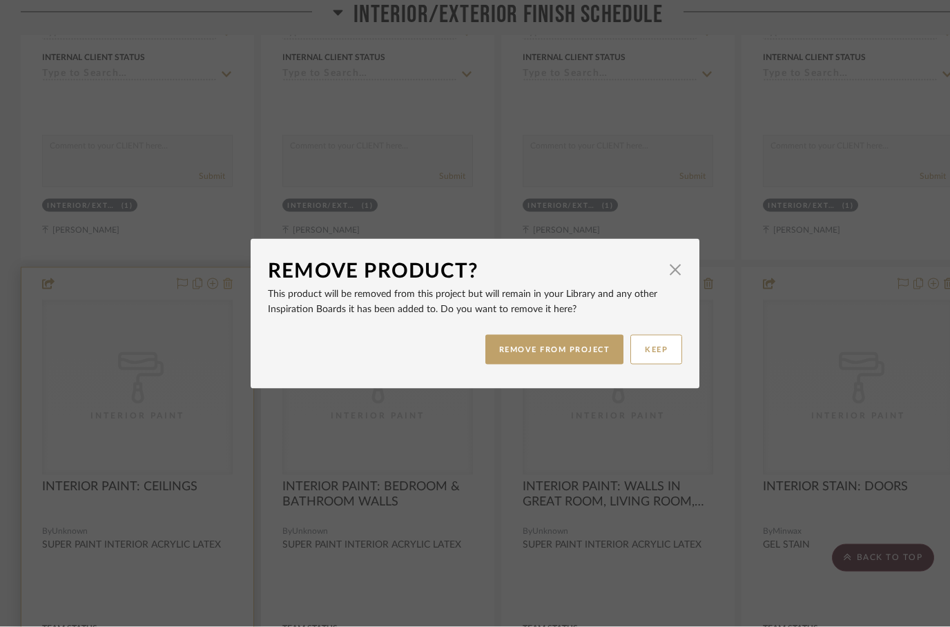
scroll to position [0, 0]
click at [526, 361] on button "REMOVE FROM PROJECT" at bounding box center [554, 350] width 139 height 30
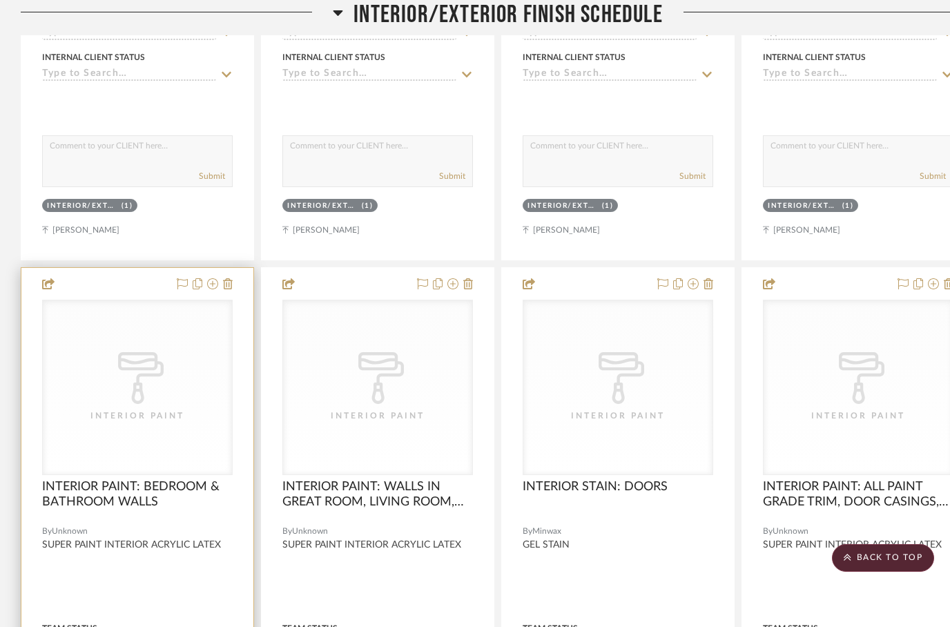
click at [234, 268] on div at bounding box center [137, 570] width 232 height 604
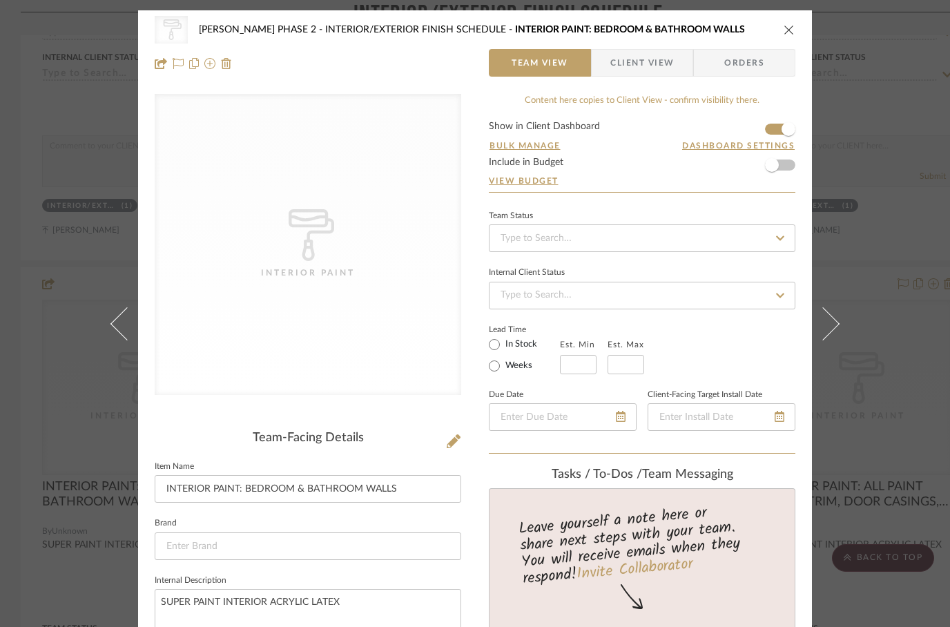
click at [790, 35] on icon "close" at bounding box center [789, 29] width 11 height 11
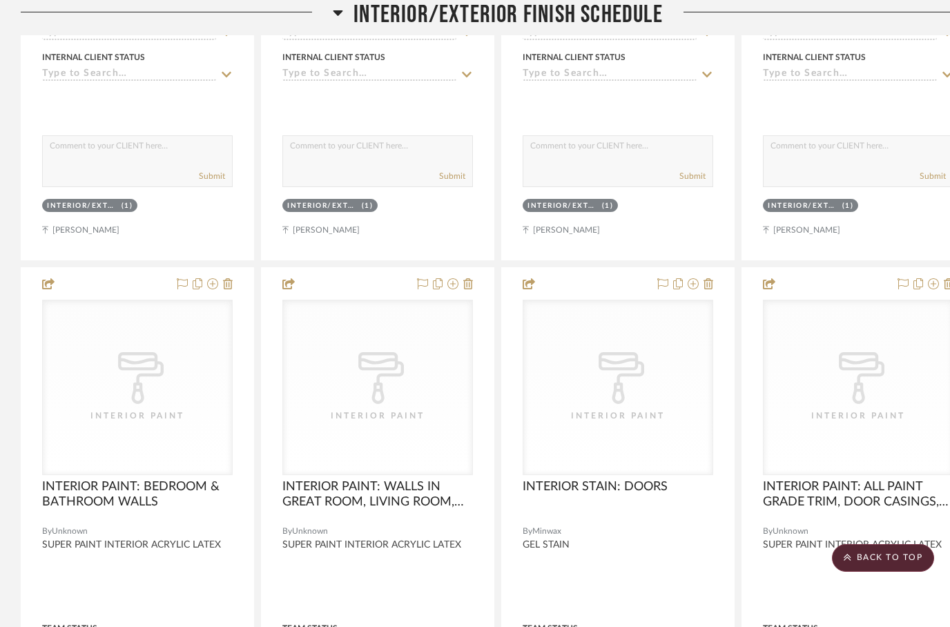
scroll to position [1370, 0]
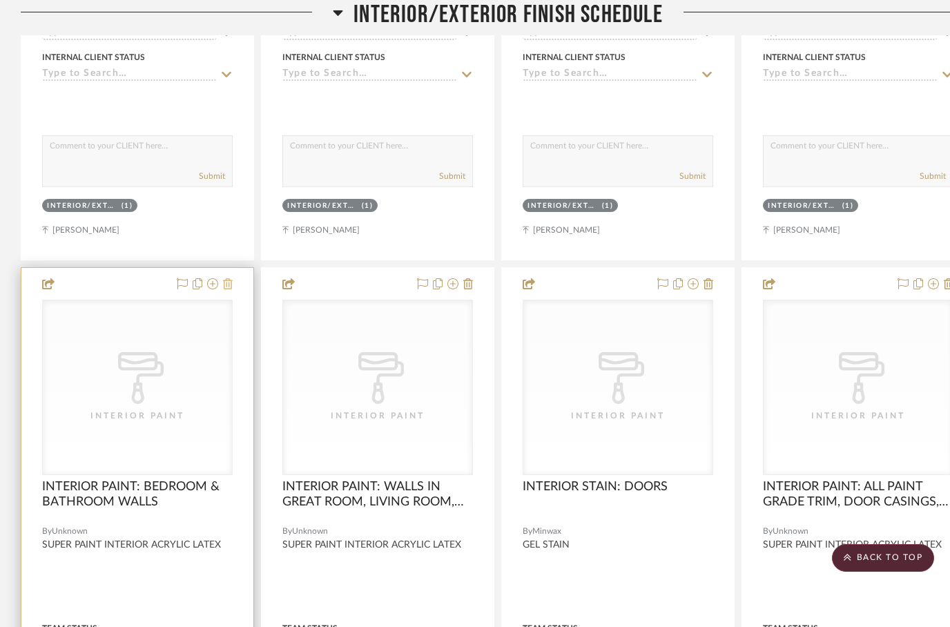
click at [229, 278] on icon at bounding box center [228, 283] width 10 height 11
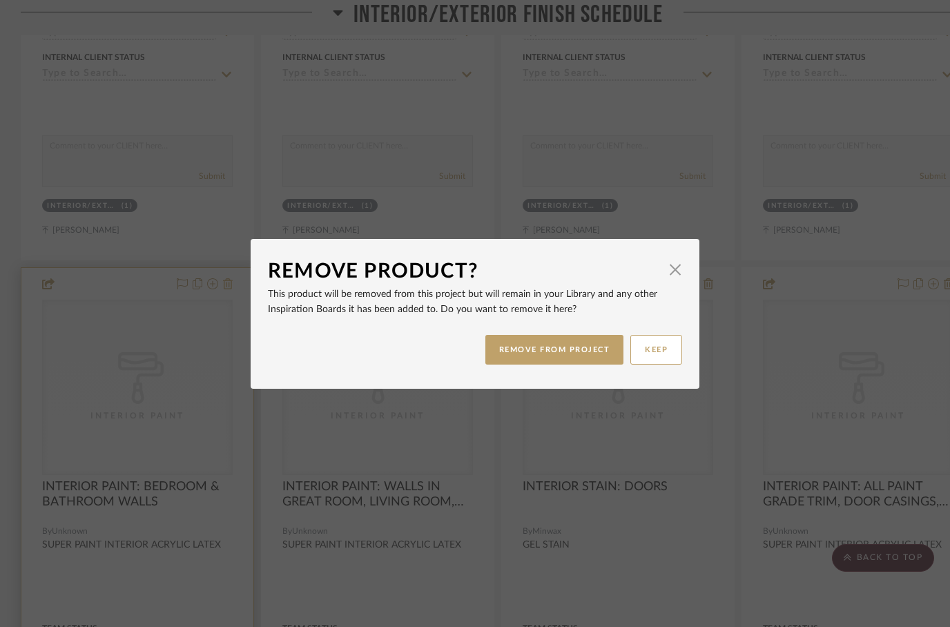
scroll to position [0, 0]
click at [527, 360] on button "REMOVE FROM PROJECT" at bounding box center [554, 350] width 139 height 30
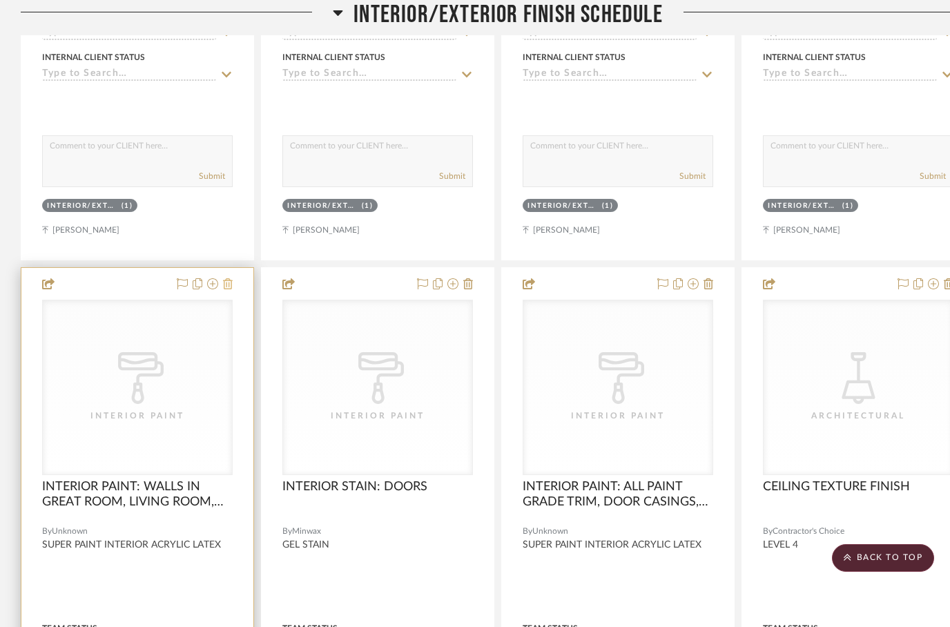
click at [230, 279] on fa-icon at bounding box center [228, 284] width 10 height 11
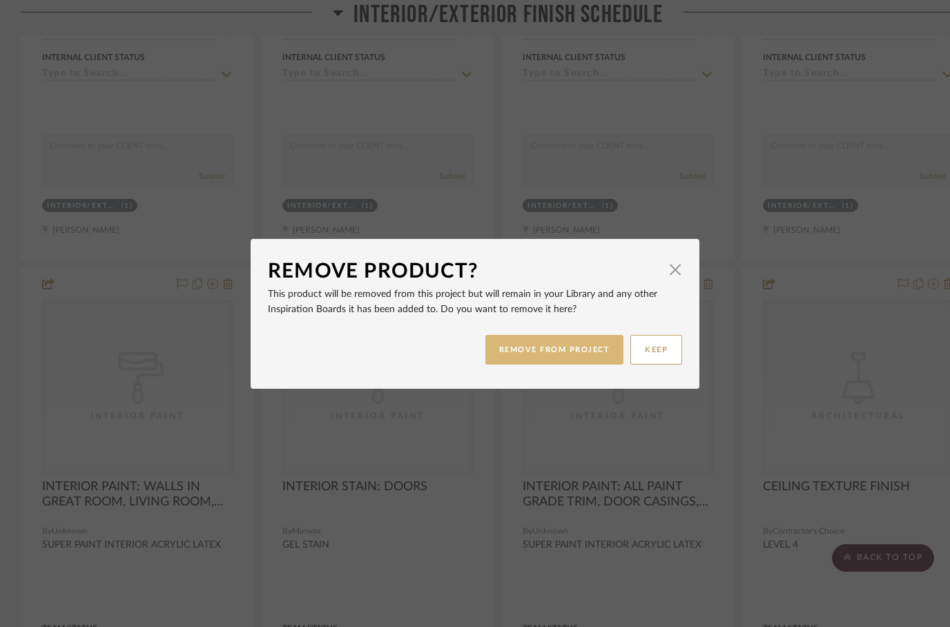
click at [522, 360] on button "REMOVE FROM PROJECT" at bounding box center [554, 350] width 139 height 30
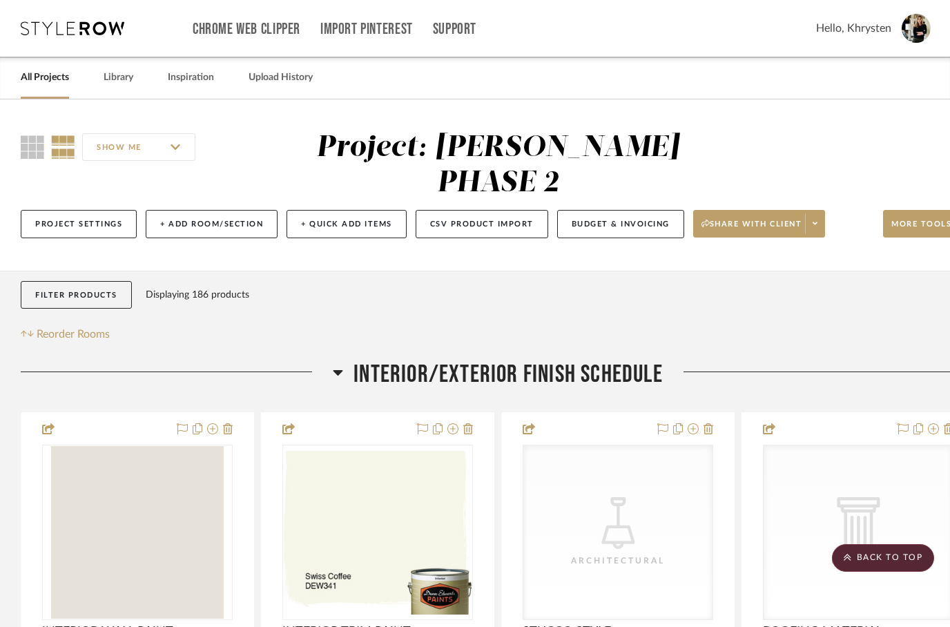
scroll to position [1370, 0]
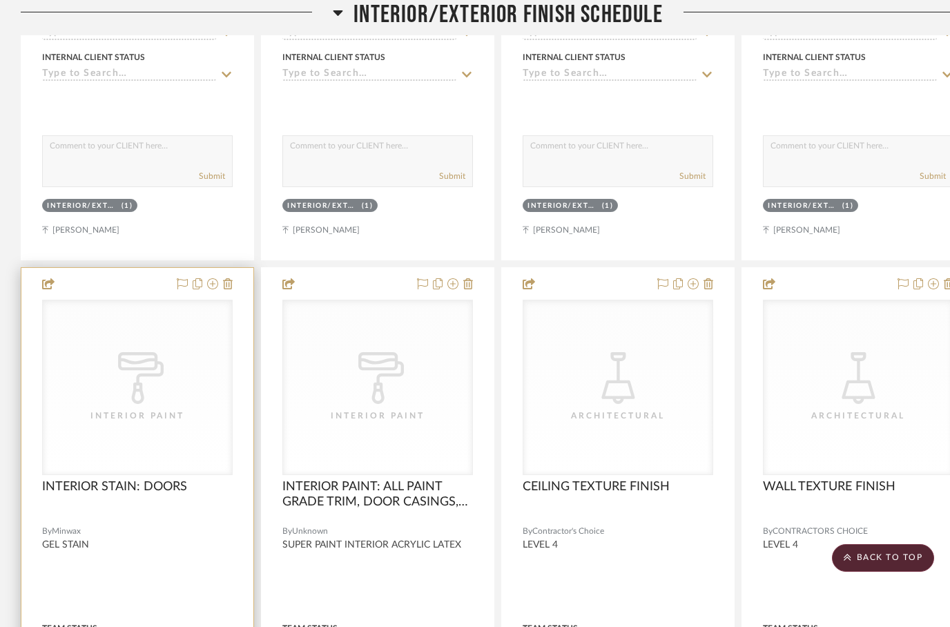
click at [233, 268] on div at bounding box center [137, 570] width 232 height 604
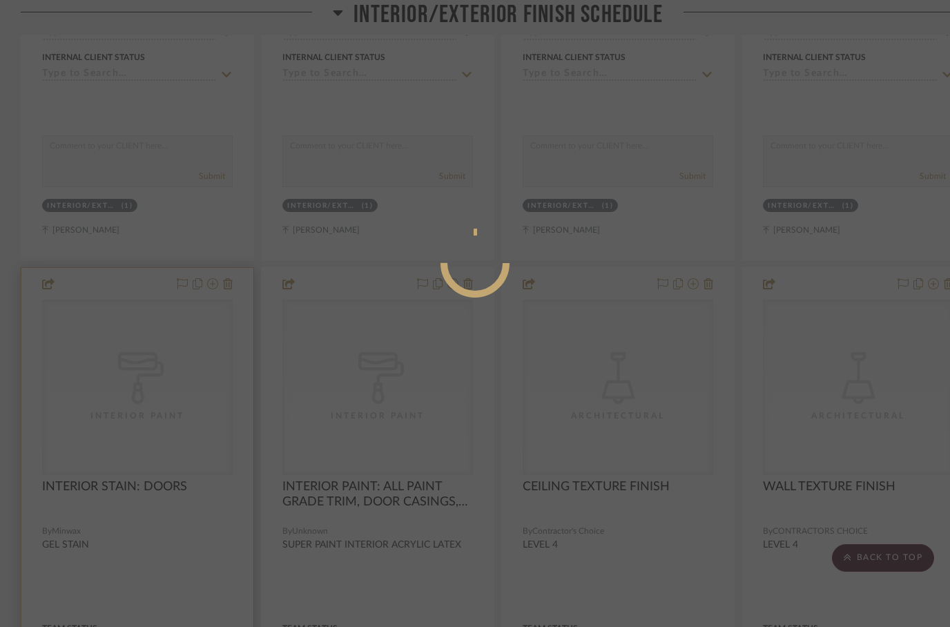
scroll to position [0, 0]
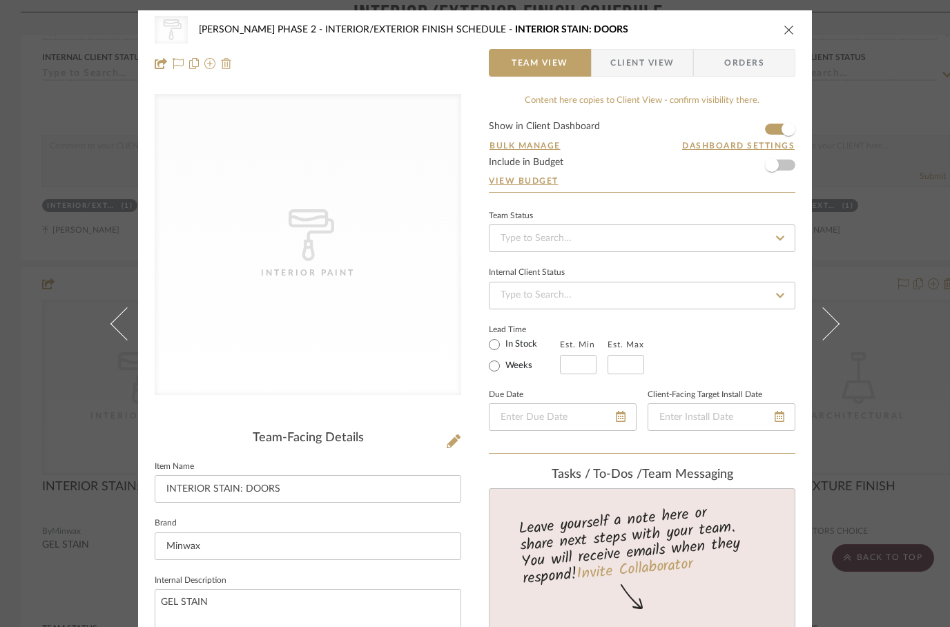
click at [231, 61] on img at bounding box center [226, 63] width 11 height 11
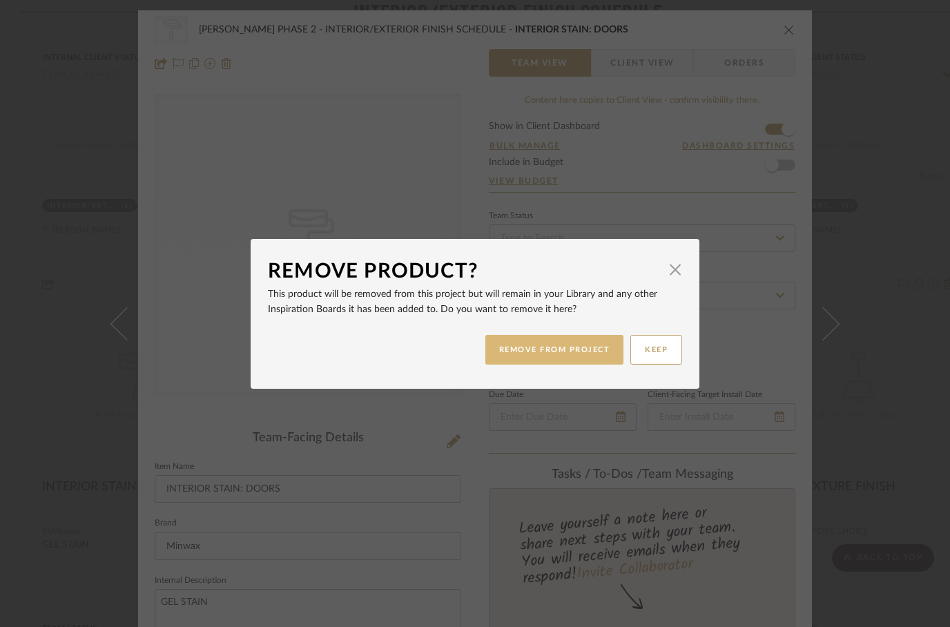
click at [516, 352] on button "REMOVE FROM PROJECT" at bounding box center [554, 350] width 139 height 30
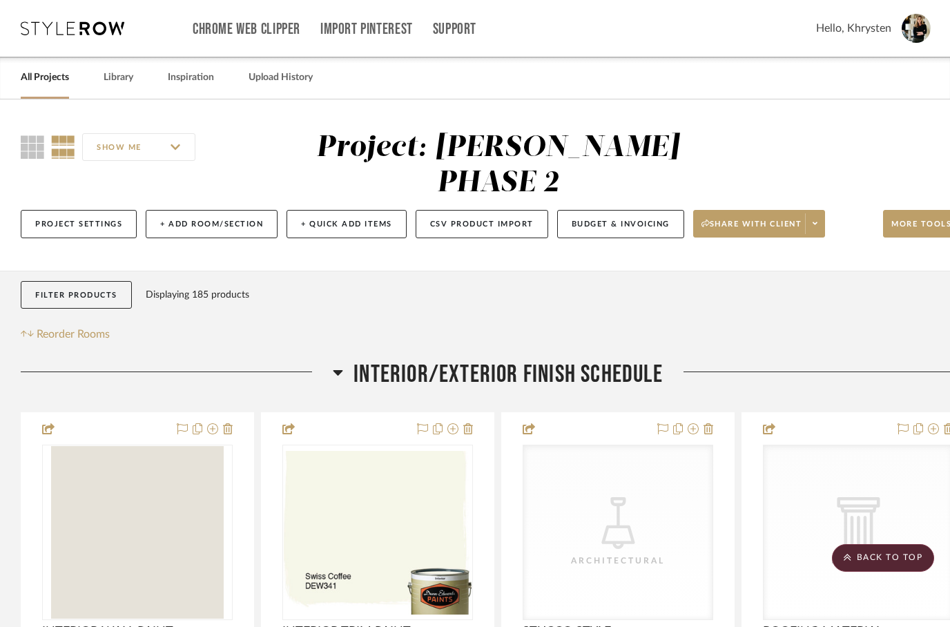
scroll to position [1370, 0]
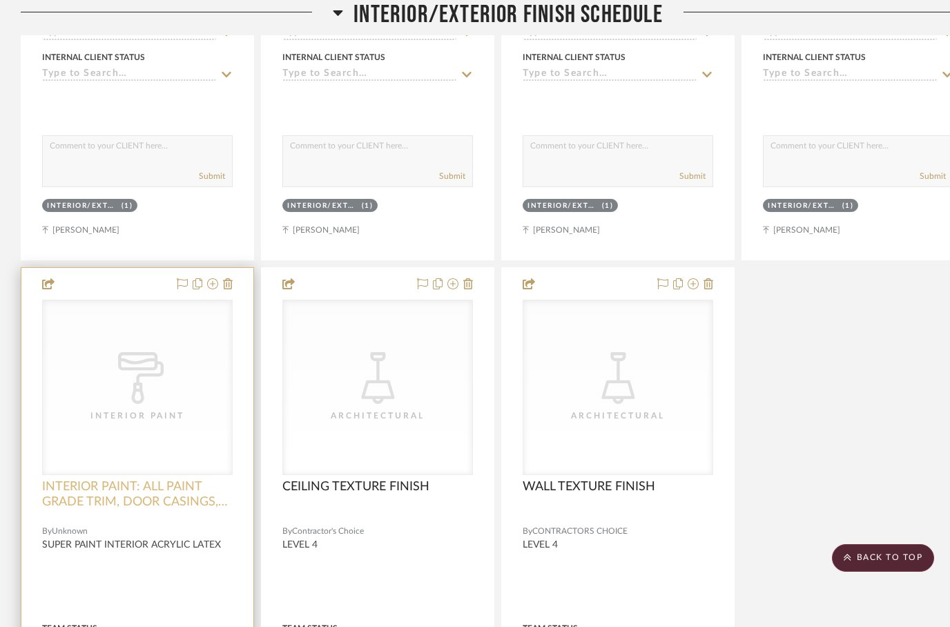
click at [103, 479] on span "INTERIOR PAINT: ALL PAINT GRADE TRIM, DOOR CASINGS, WINDOW CASING, BASEBOARD, D…" at bounding box center [137, 494] width 191 height 30
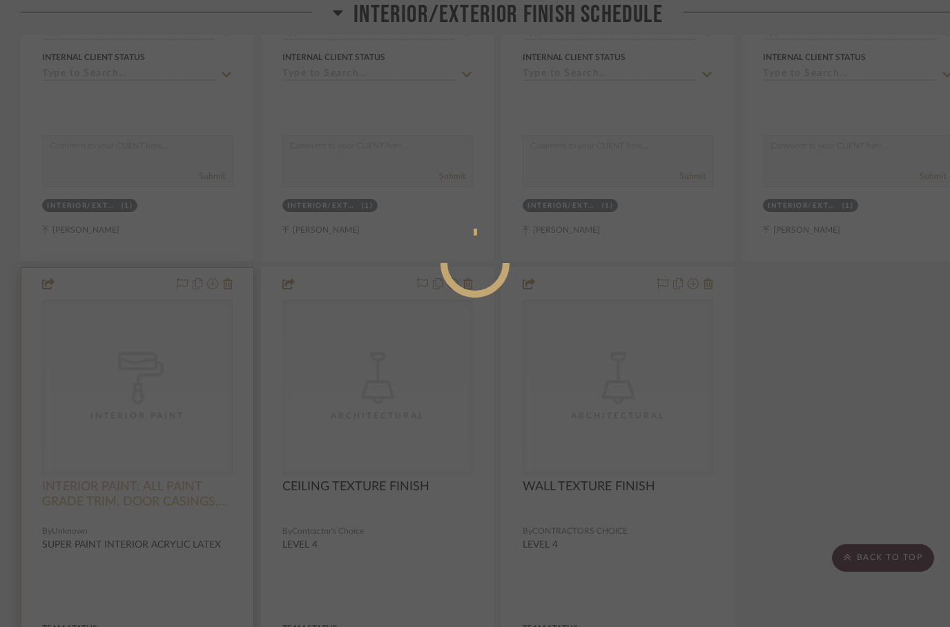
scroll to position [0, 0]
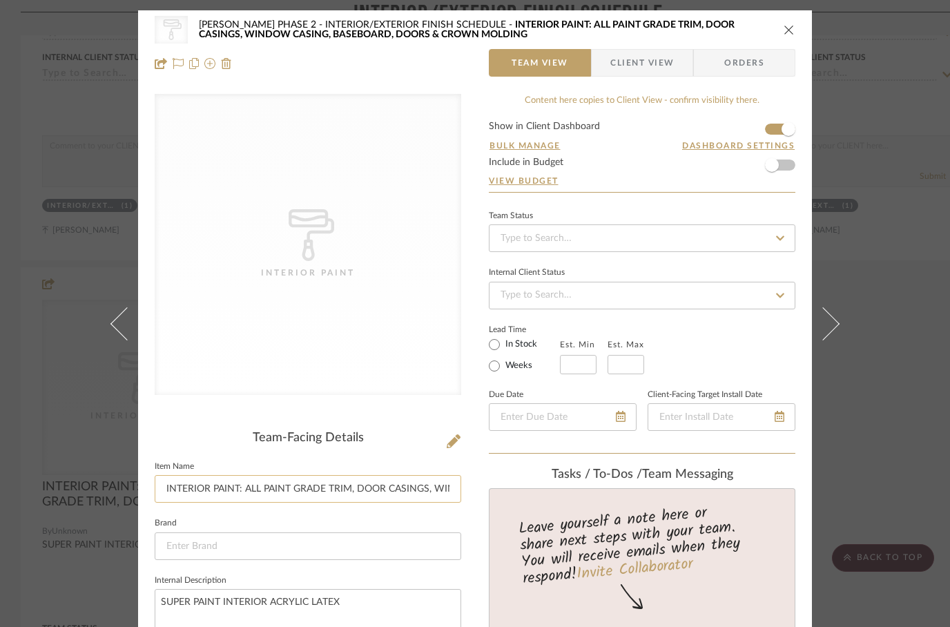
click at [201, 487] on input "INTERIOR PAINT: ALL PAINT GRADE TRIM, DOOR CASINGS, WINDOW CASING, BASEBOARD, D…" at bounding box center [308, 489] width 307 height 28
click at [216, 493] on input "INTERIOR PAINT: ALL PAINT GRADE TRIM, DOOR CASINGS, WINDOW CASING, BASEBOARD, D…" at bounding box center [308, 489] width 307 height 28
click at [215, 489] on input "INTERIOR PAINT: ALL PAINT GRADE TRIM, DOOR CASINGS, WINDOW CASING, BASEBOARD, D…" at bounding box center [308, 489] width 307 height 28
click at [230, 68] on img at bounding box center [226, 63] width 11 height 11
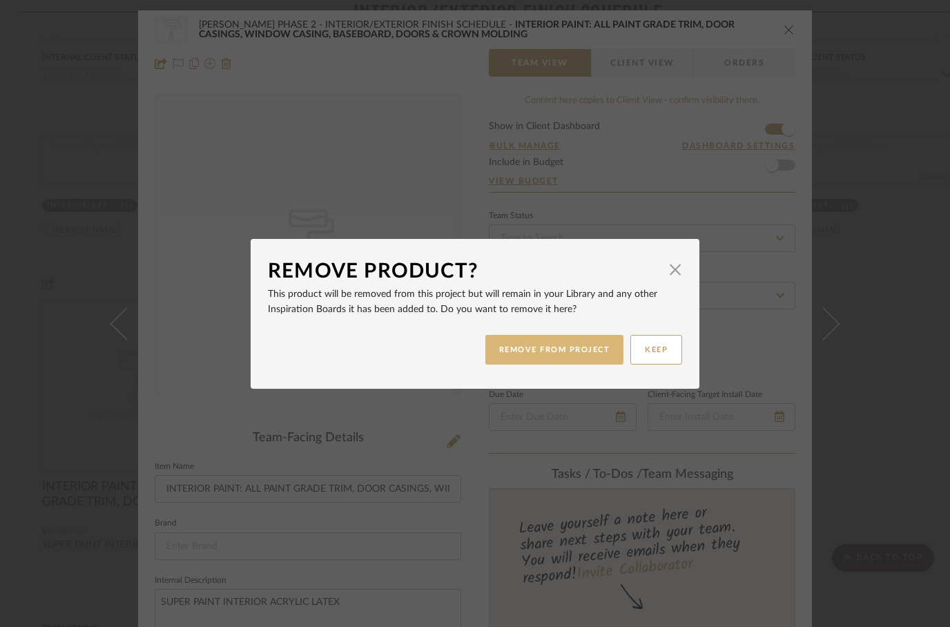
click at [529, 351] on button "REMOVE FROM PROJECT" at bounding box center [554, 350] width 139 height 30
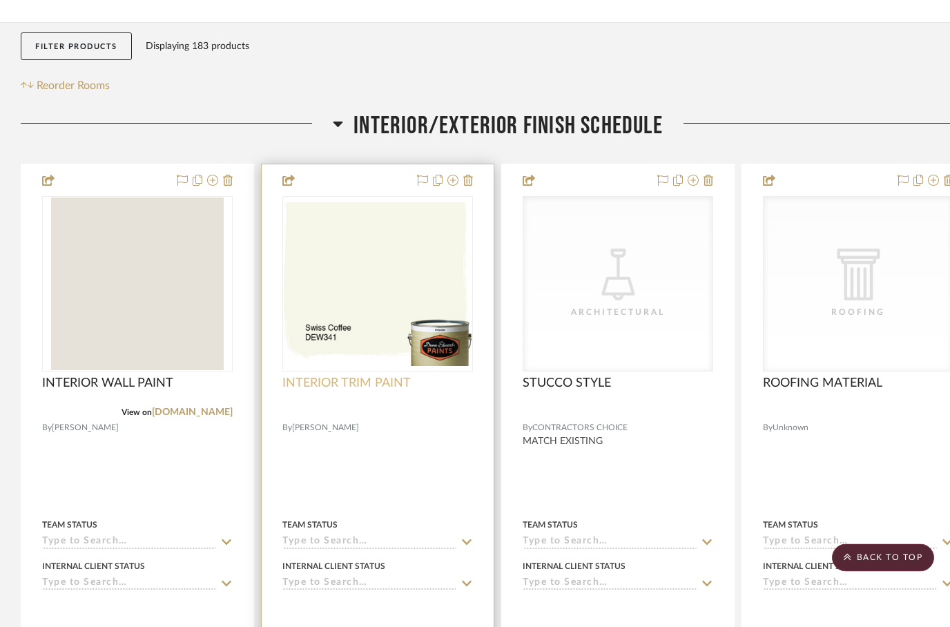
scroll to position [249, 0]
click at [371, 376] on span "INTERIOR TRIM PAINT" at bounding box center [346, 383] width 128 height 15
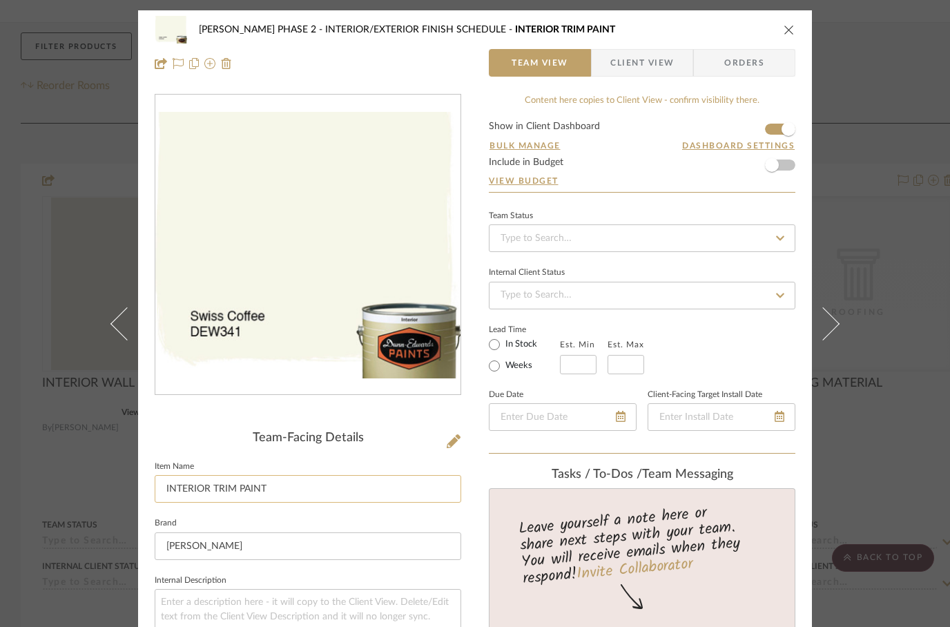
click at [188, 486] on input "INTERIOR TRIM PAINT" at bounding box center [308, 489] width 307 height 28
click at [194, 483] on input "INTERIOR TRIM PAINT" at bounding box center [308, 489] width 307 height 28
click at [192, 494] on input "INTERIOR TRIM PAINT" at bounding box center [308, 489] width 307 height 28
paste input "PAINT: ALL PAINT GRADE TRIM, DOOR CASINGS, WINDOW CASING, BASEBOARD, DOORS & CR…"
type input "INTERIOR PAINT: ALL PAINT GRADE TRIM, DOOR CASINGS, WINDOW CASING, BASEBOARD, D…"
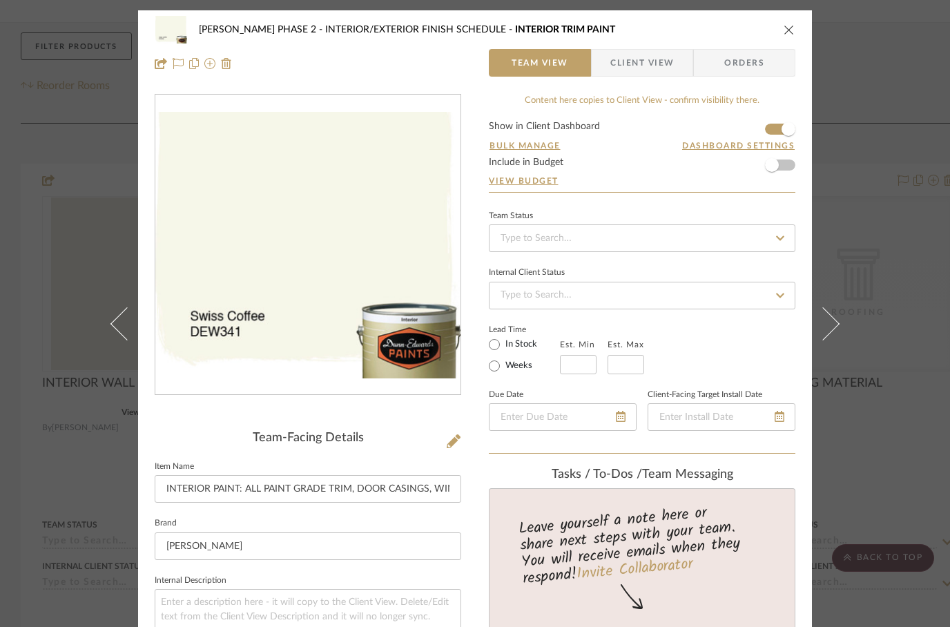
click at [670, 32] on div "[PERSON_NAME] PHASE 2 INTERIOR/EXTERIOR FINISH SCHEDULE INTERIOR TRIM PAINT" at bounding box center [485, 30] width 573 height 10
click at [786, 31] on icon "close" at bounding box center [789, 29] width 11 height 11
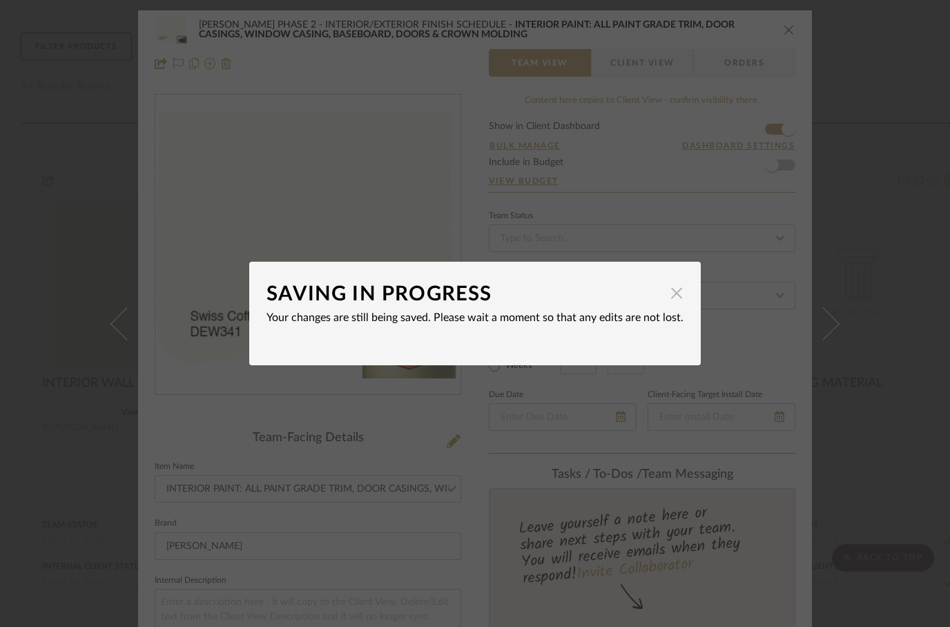
click at [682, 300] on span "button" at bounding box center [677, 293] width 28 height 28
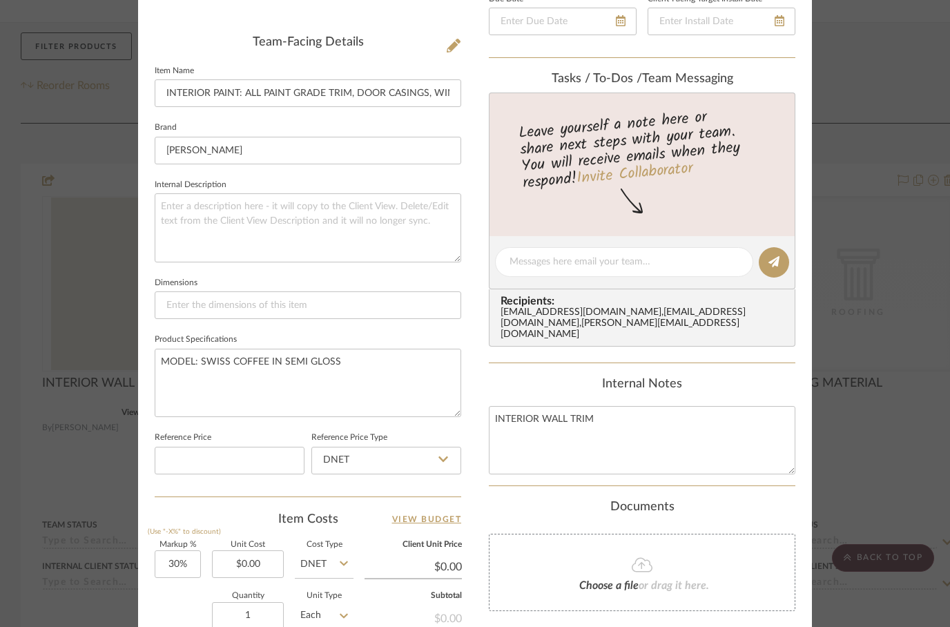
scroll to position [410, 0]
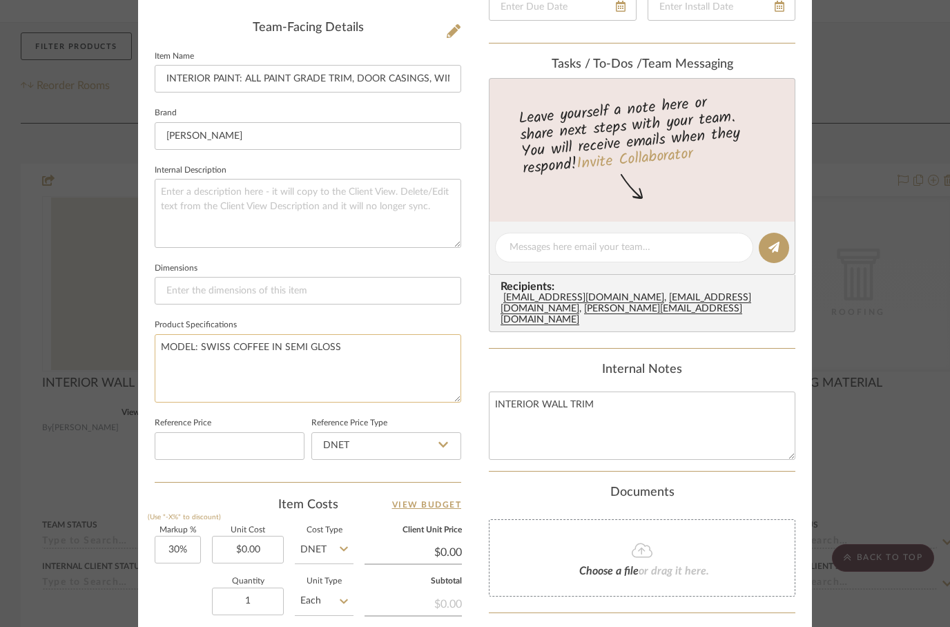
click at [276, 345] on textarea "MODEL: SWISS COFFEE IN SEMI GLOSS" at bounding box center [308, 368] width 307 height 68
type textarea "MODEL: SWISS COFFEE DEW341 IN SEMI GLOSS"
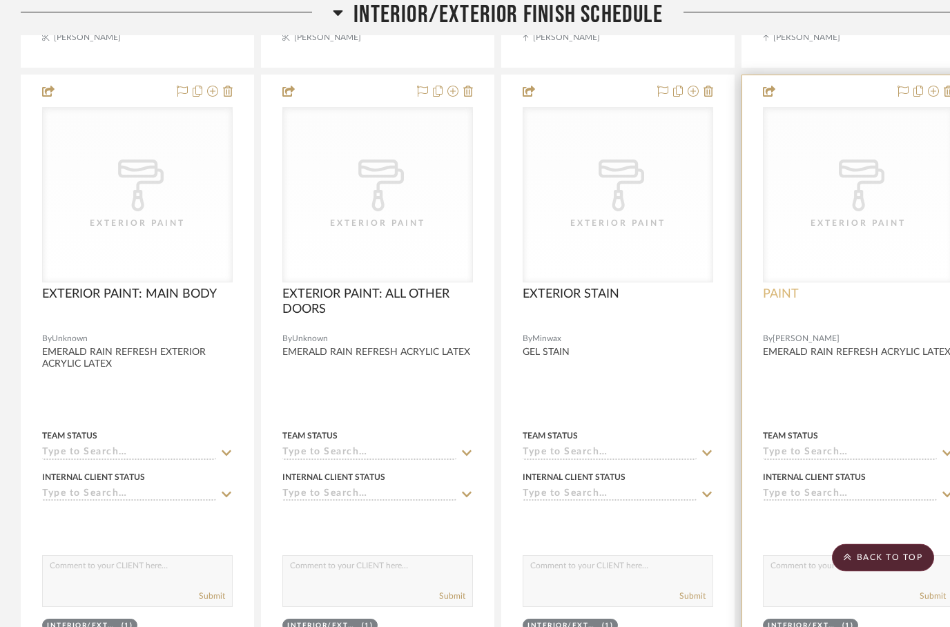
scroll to position [950, 0]
click at [784, 287] on span "PAINT" at bounding box center [781, 294] width 36 height 15
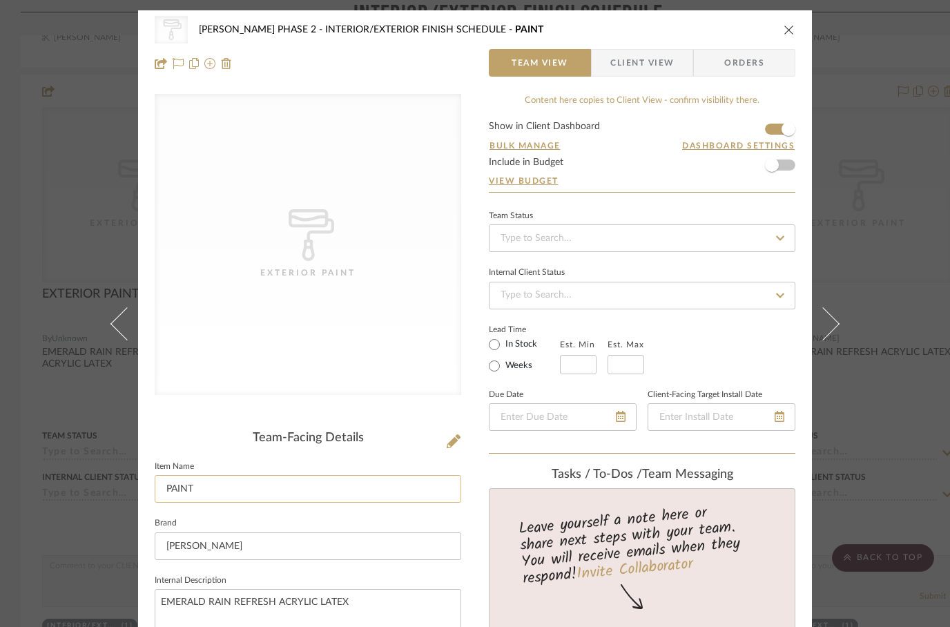
click at [157, 490] on input "PAINT" at bounding box center [308, 489] width 307 height 28
type input "FRONT DOOR PAINT"
click at [625, 156] on div "Bulk Manage Dashboard Settings" at bounding box center [642, 153] width 307 height 8
click at [791, 23] on button "close" at bounding box center [789, 29] width 12 height 12
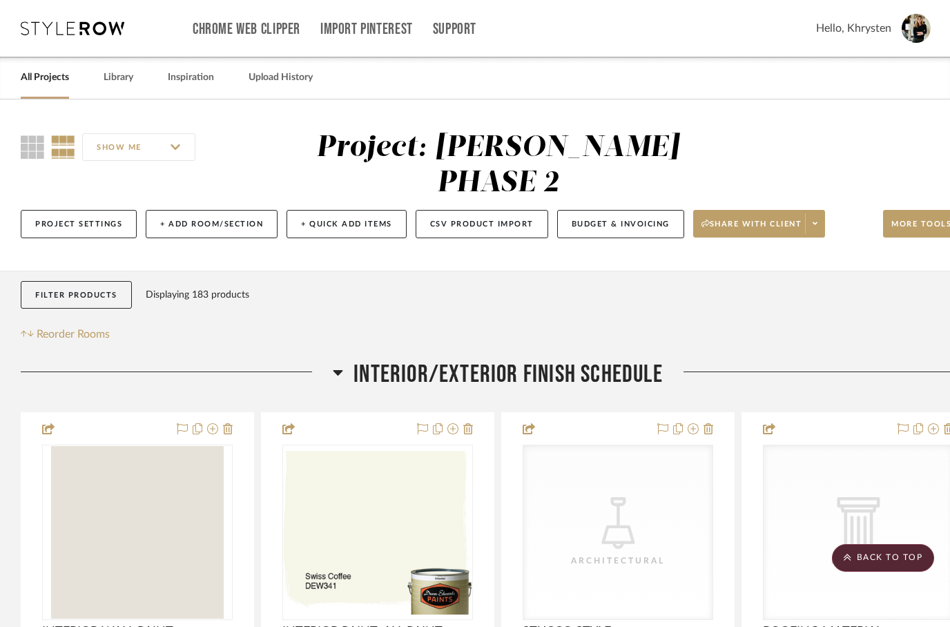
scroll to position [950, 0]
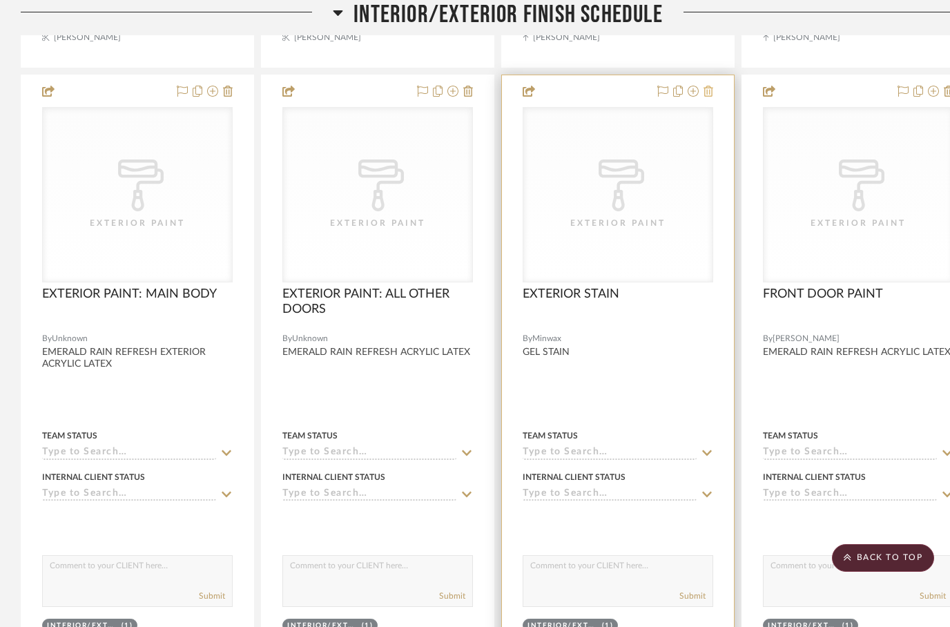
click at [711, 86] on icon at bounding box center [709, 91] width 10 height 11
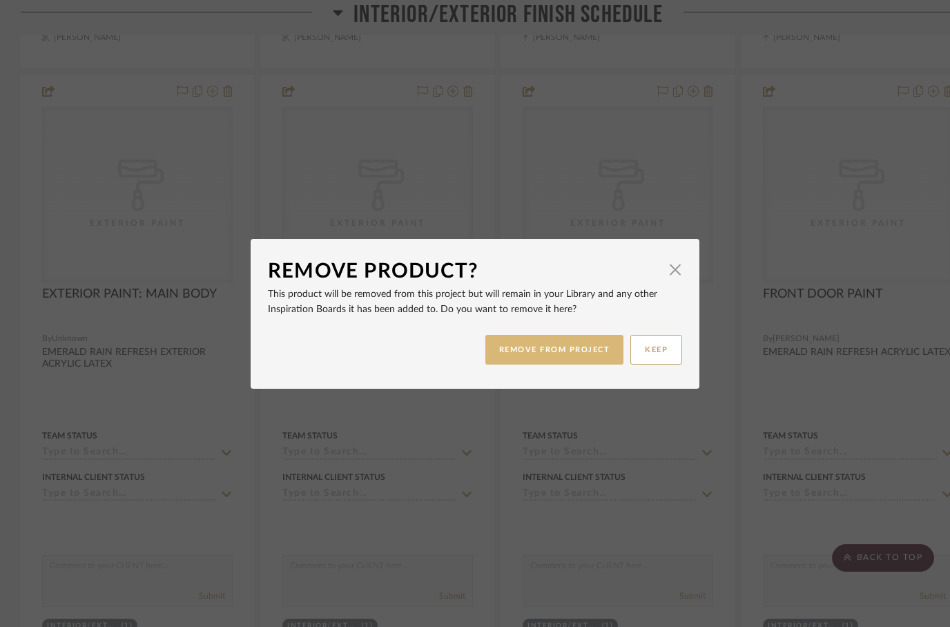
click at [549, 358] on button "REMOVE FROM PROJECT" at bounding box center [554, 350] width 139 height 30
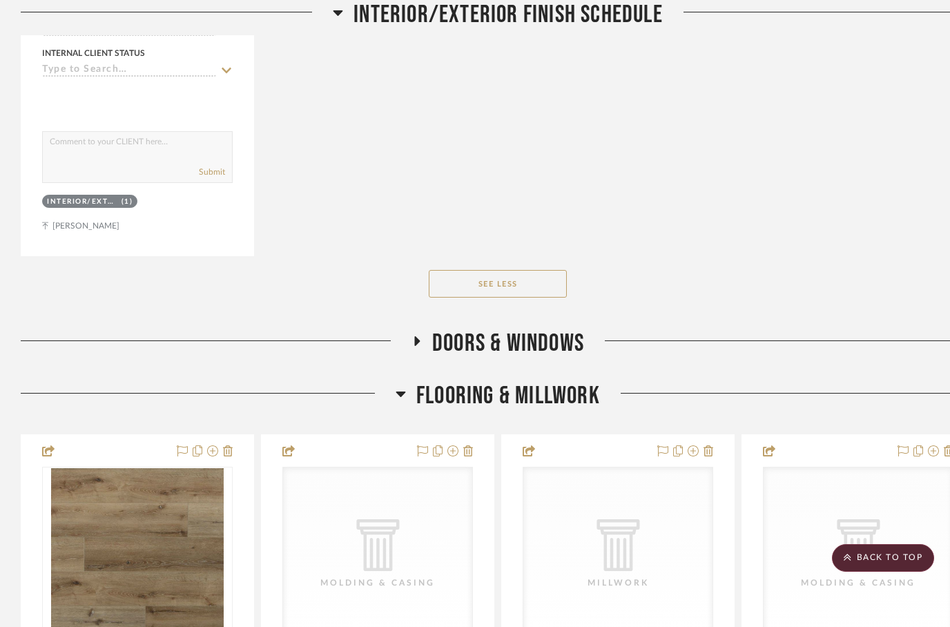
scroll to position [2093, 0]
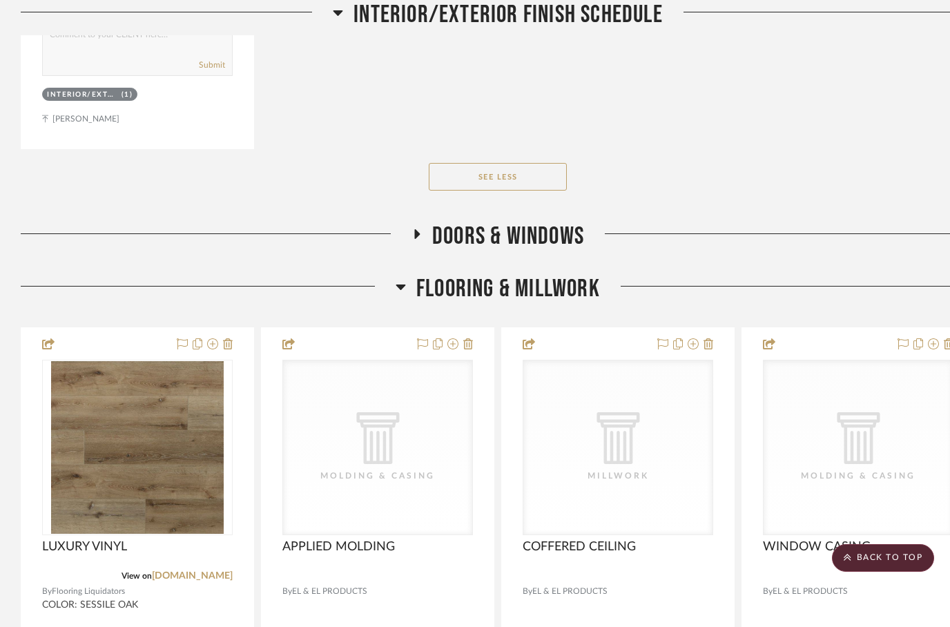
click at [424, 229] on icon at bounding box center [417, 234] width 17 height 10
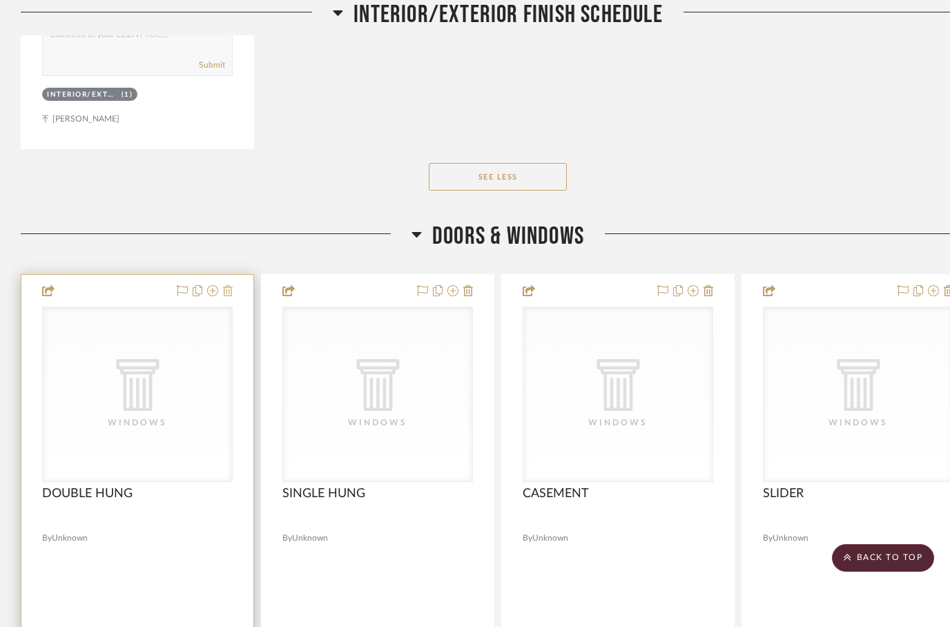
click at [229, 285] on icon at bounding box center [228, 290] width 10 height 11
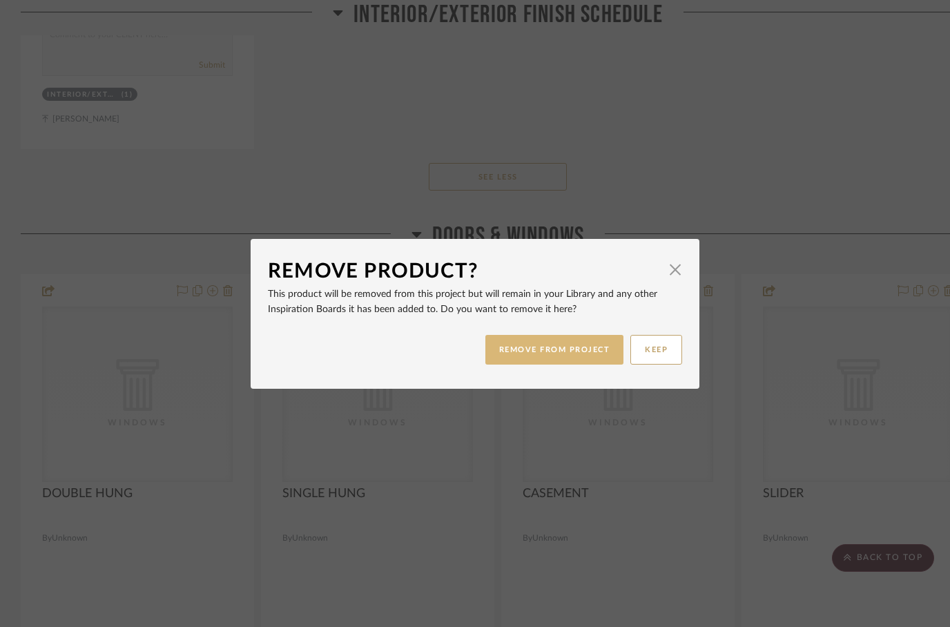
click at [542, 358] on button "REMOVE FROM PROJECT" at bounding box center [554, 350] width 139 height 30
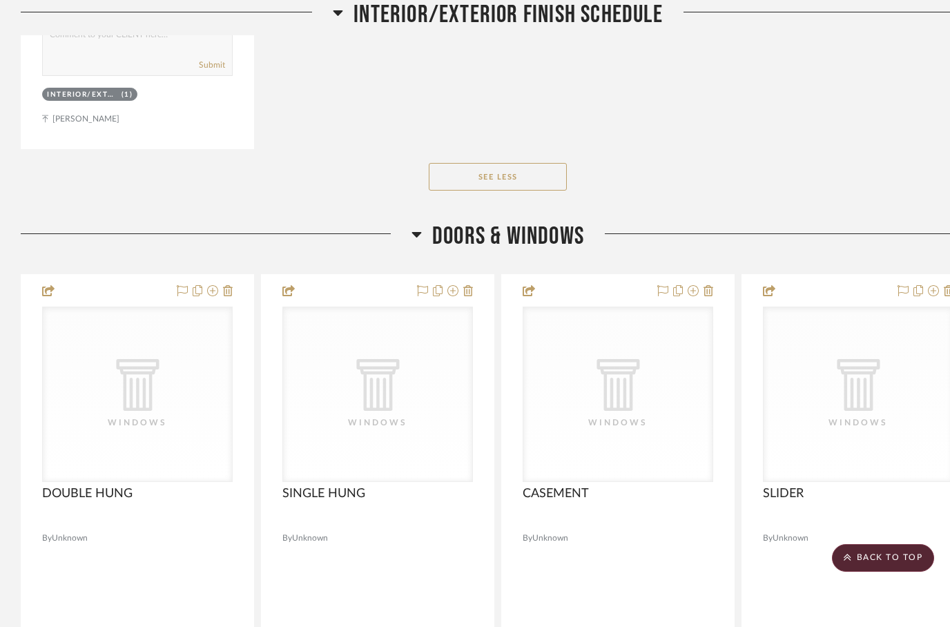
scroll to position [2093, 0]
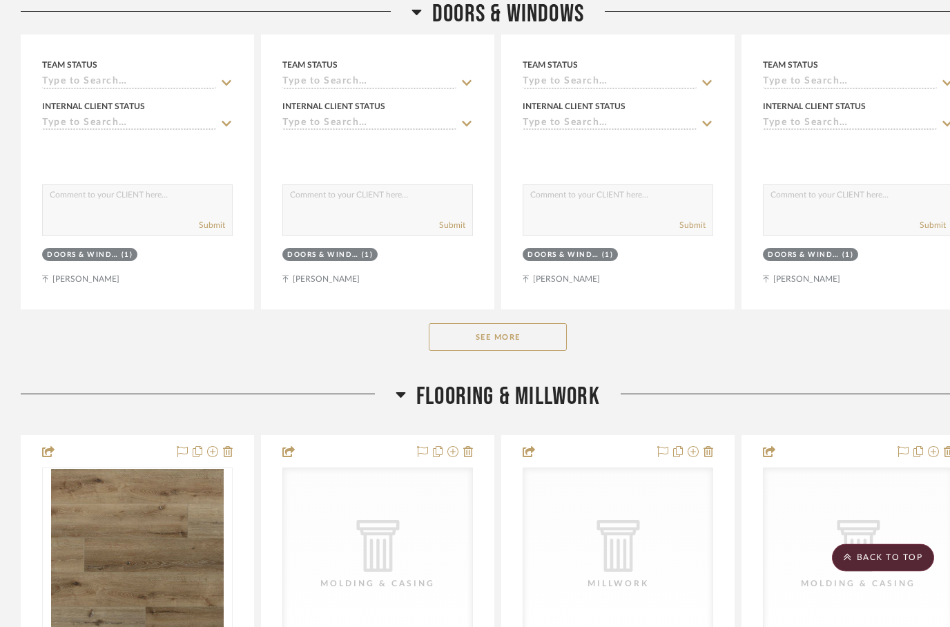
click at [480, 324] on button "See More" at bounding box center [498, 338] width 138 height 28
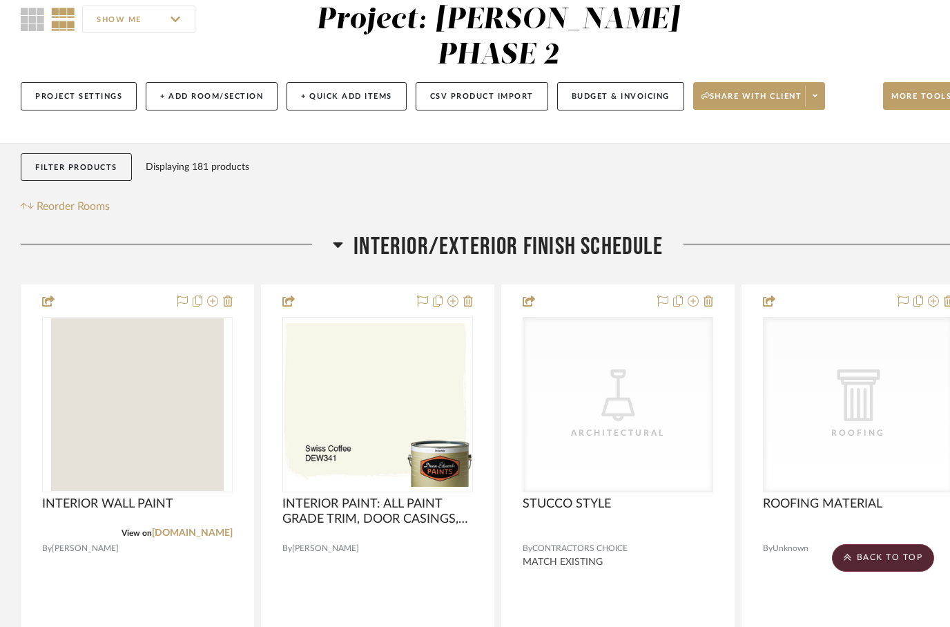
scroll to position [0, 0]
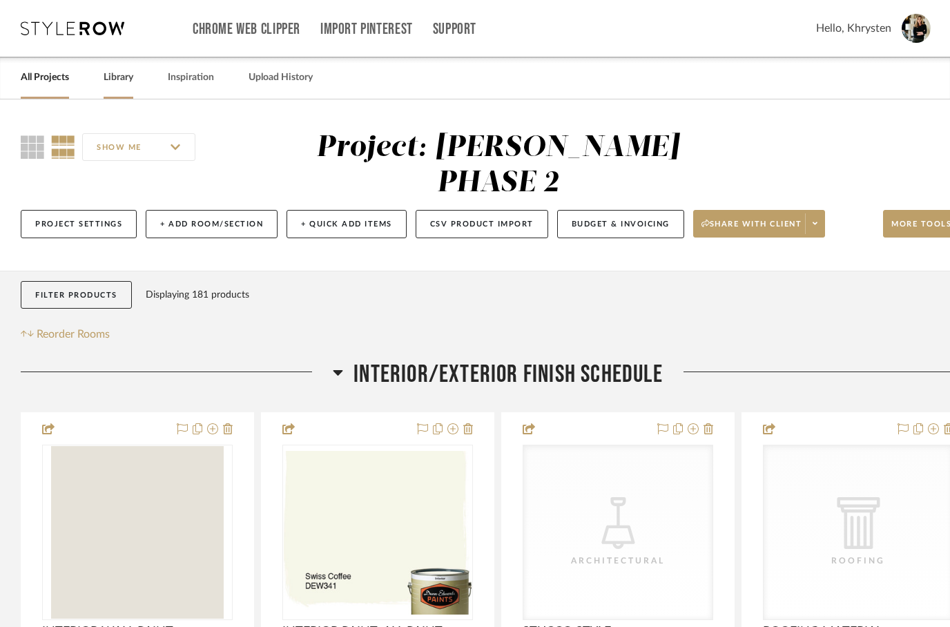
click at [113, 86] on link "Library" at bounding box center [119, 77] width 30 height 19
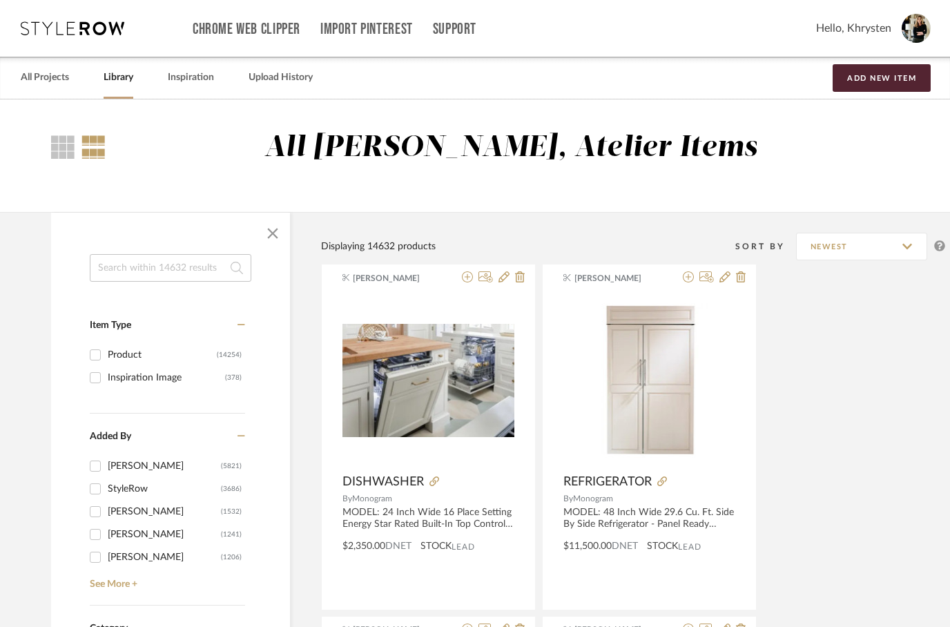
click at [135, 271] on input at bounding box center [171, 268] width 162 height 28
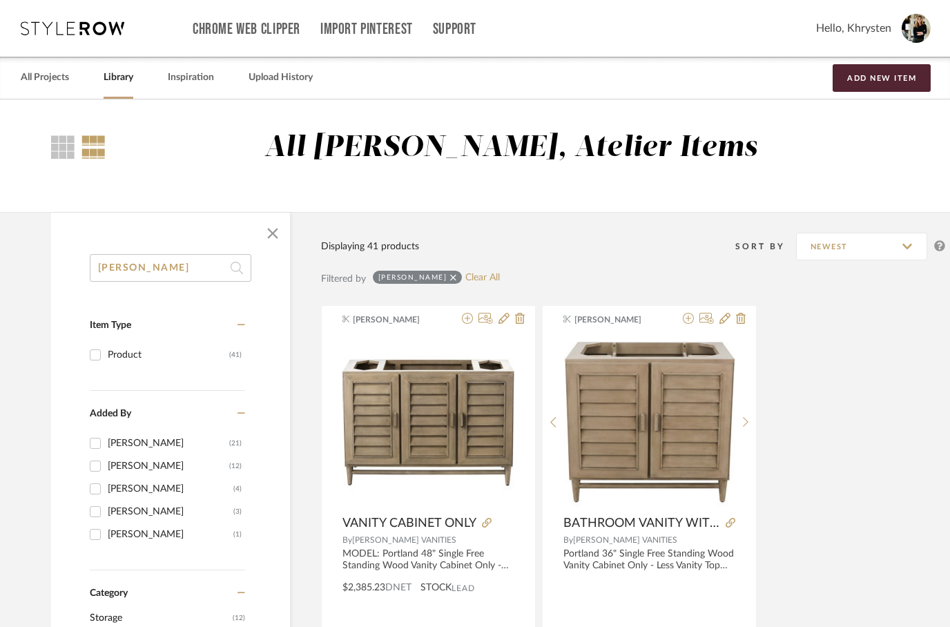
click at [184, 272] on input "[PERSON_NAME]" at bounding box center [171, 268] width 162 height 28
type input "M"
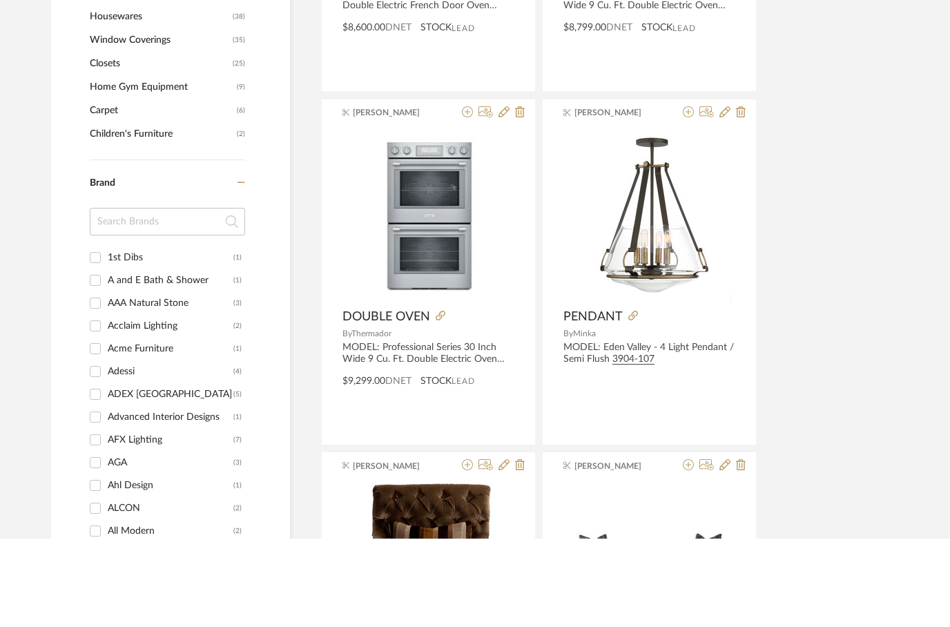
scroll to position [1141, 0]
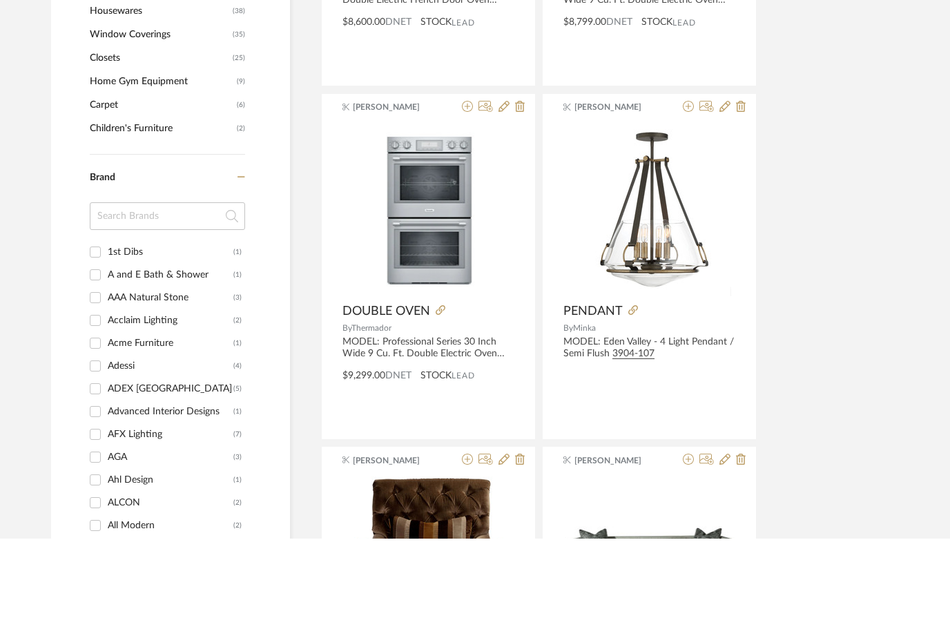
click at [102, 291] on input at bounding box center [167, 305] width 155 height 28
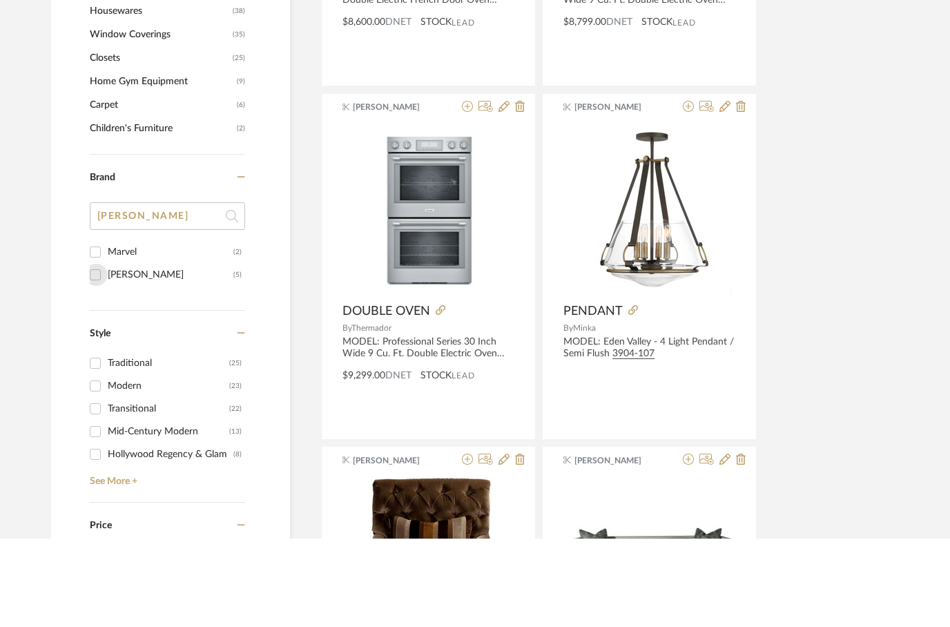
type input "[PERSON_NAME]"
click at [97, 352] on input "[PERSON_NAME] (5)" at bounding box center [95, 363] width 22 height 22
checkbox input "true"
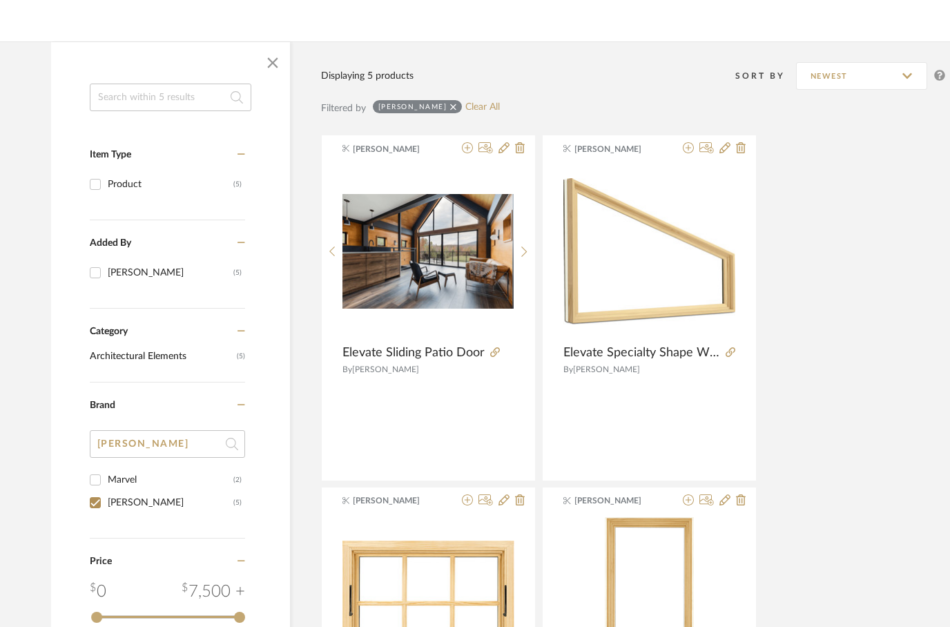
scroll to position [171, 0]
click at [152, 448] on input "[PERSON_NAME]" at bounding box center [167, 444] width 155 height 28
click at [117, 447] on input "[PERSON_NAME]" at bounding box center [167, 444] width 155 height 28
click at [113, 446] on input "[PERSON_NAME]" at bounding box center [167, 445] width 155 height 28
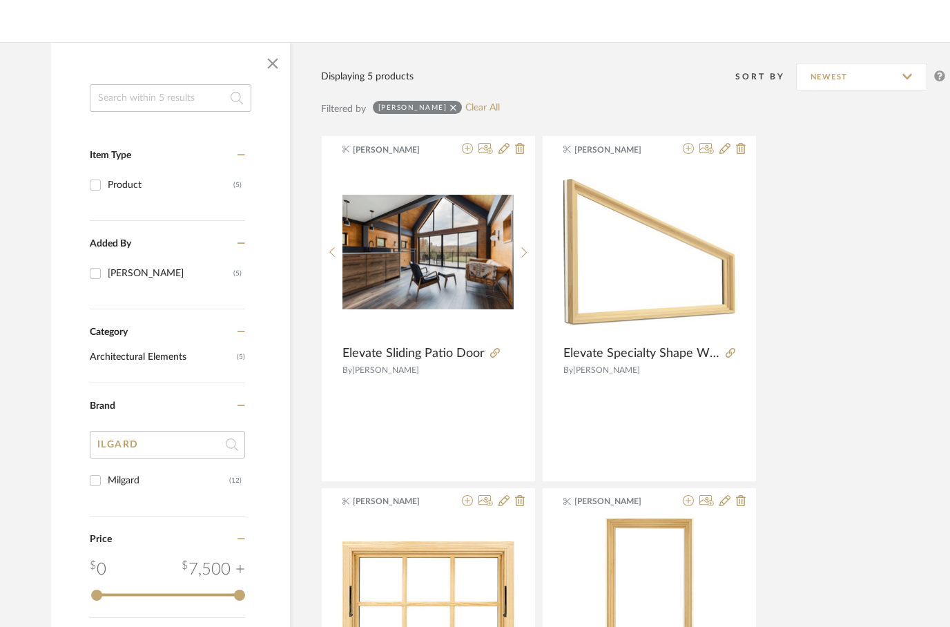
type input "ILGARD"
click at [97, 472] on input "Milgard (12)" at bounding box center [95, 480] width 22 height 22
checkbox input "true"
